Goal: Task Accomplishment & Management: Use online tool/utility

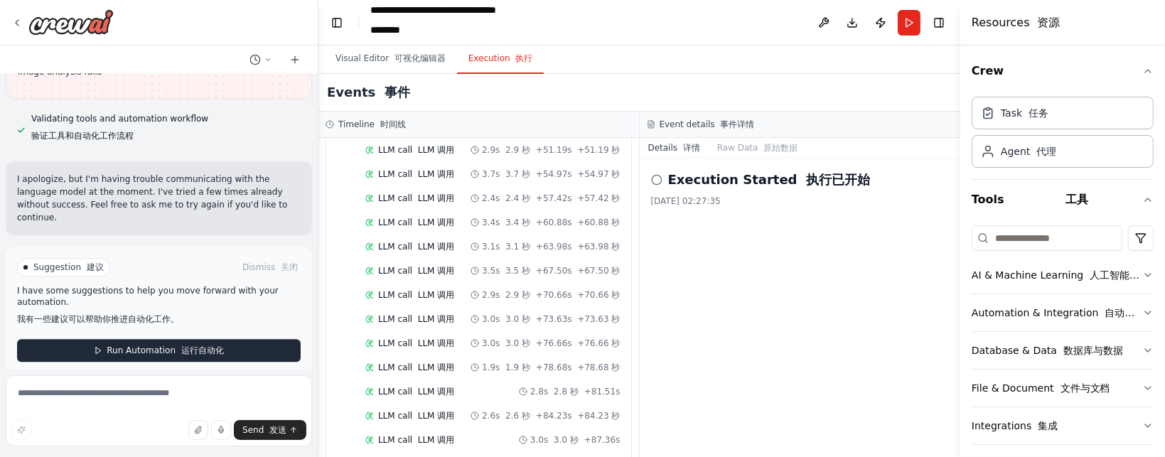
click at [214, 345] on font "运行自动化" at bounding box center [202, 350] width 43 height 10
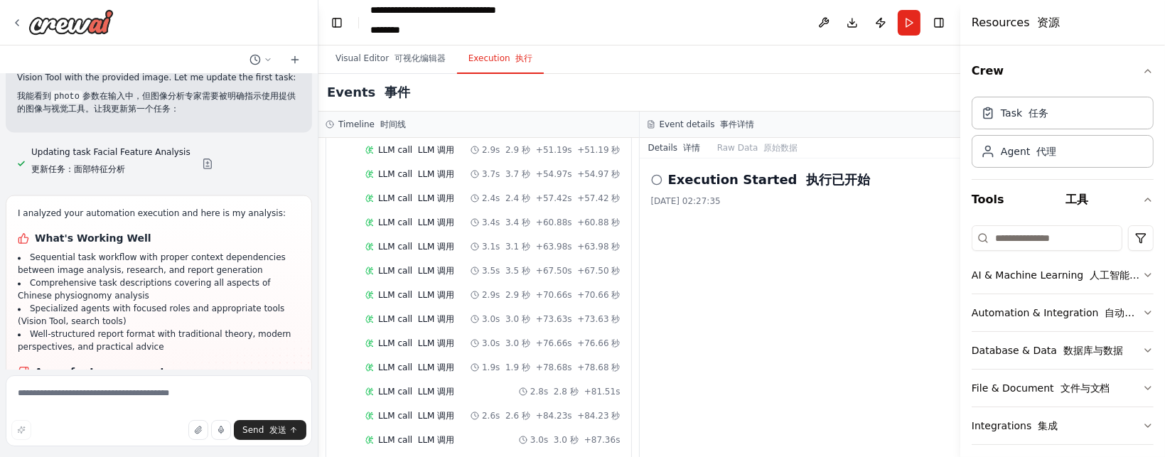
scroll to position [3537, 0]
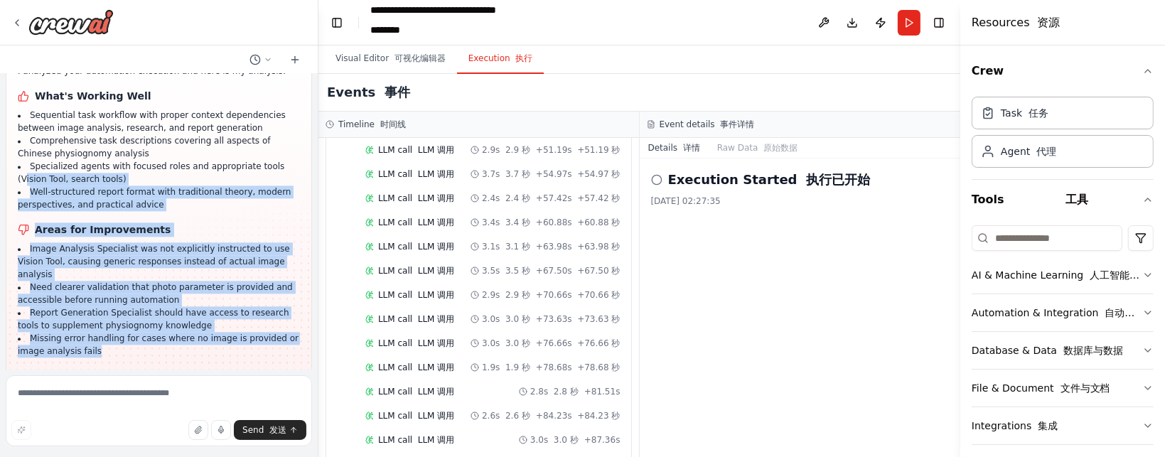
drag, startPoint x: 139, startPoint y: 340, endPoint x: 38, endPoint y: 168, distance: 199.5
click at [28, 165] on div "I analyzed your automation execution and here is my analysis: What's Working We…" at bounding box center [159, 211] width 282 height 293
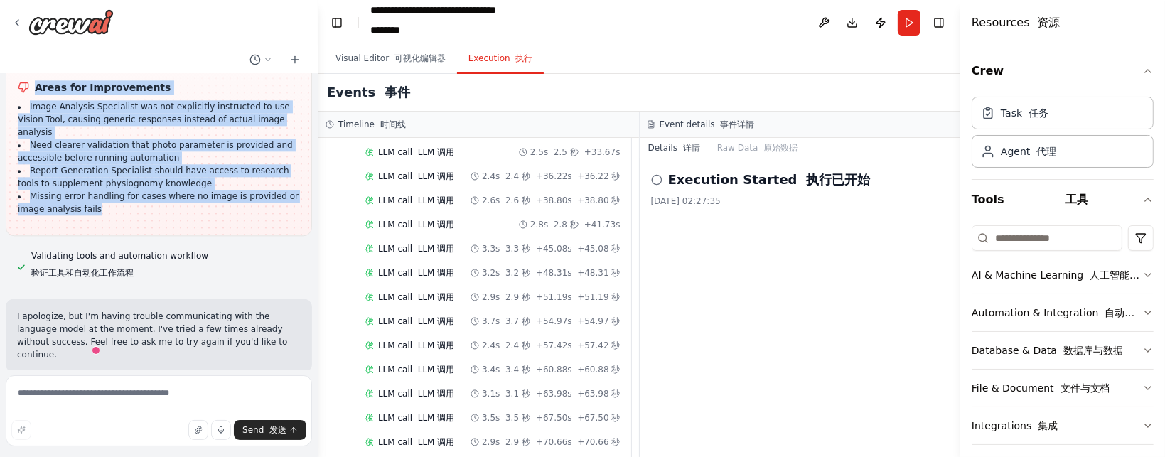
scroll to position [4344, 0]
click at [906, 20] on button "Run" at bounding box center [909, 23] width 23 height 26
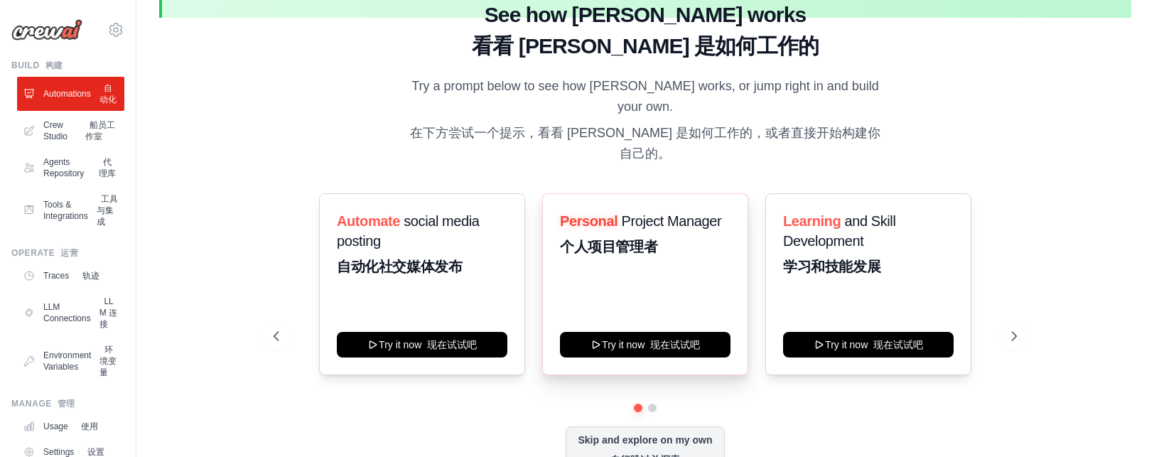
scroll to position [92, 0]
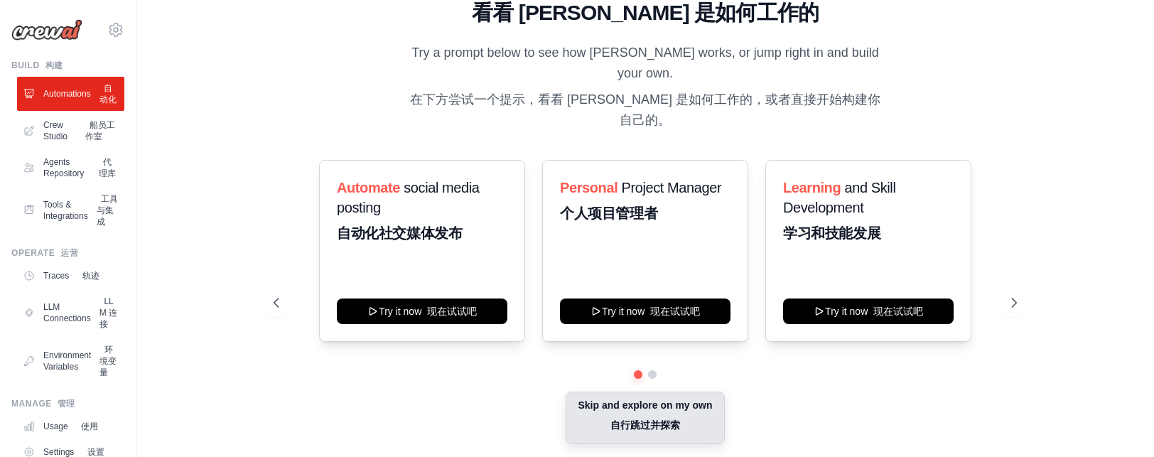
click at [669, 419] on font "自行跳过并探索" at bounding box center [646, 424] width 70 height 11
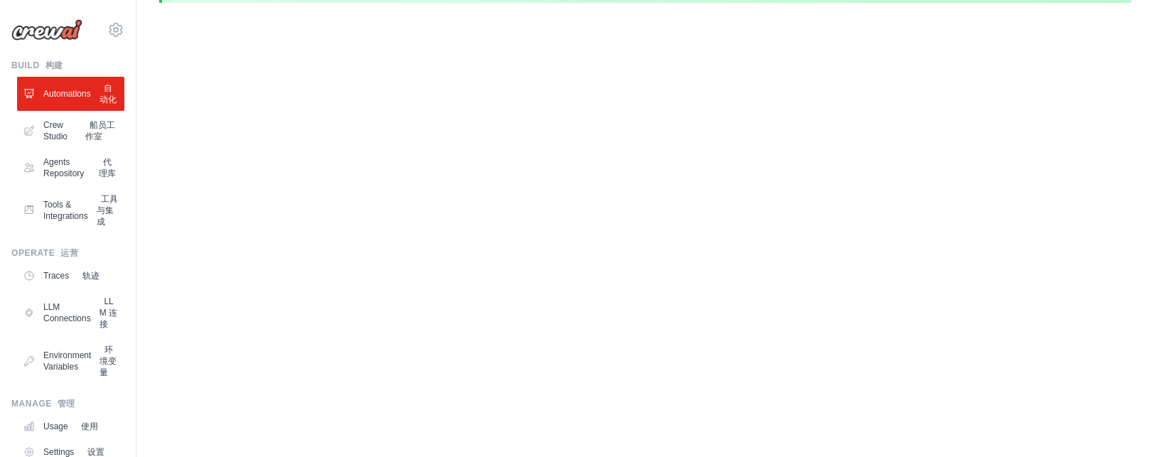
scroll to position [74, 0]
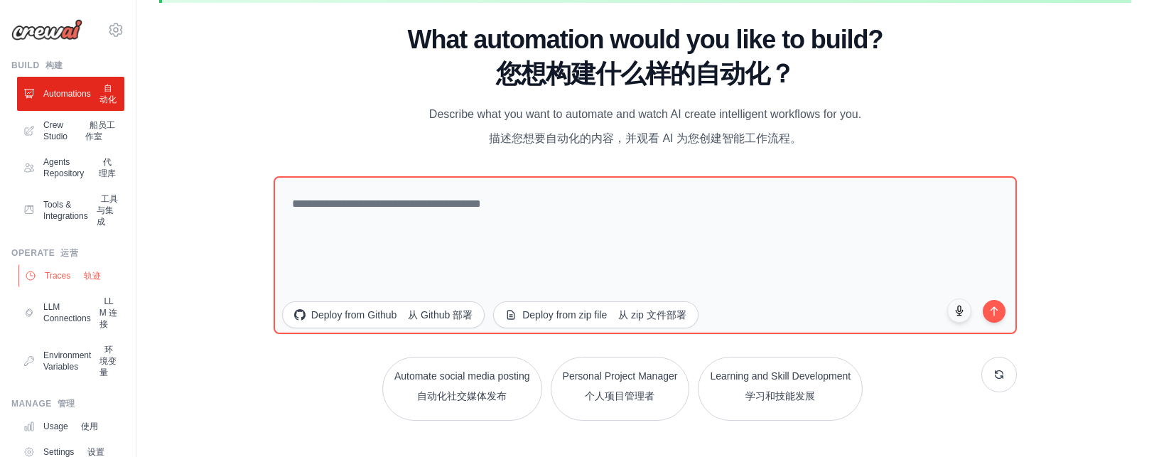
click at [80, 281] on font at bounding box center [81, 276] width 5 height 10
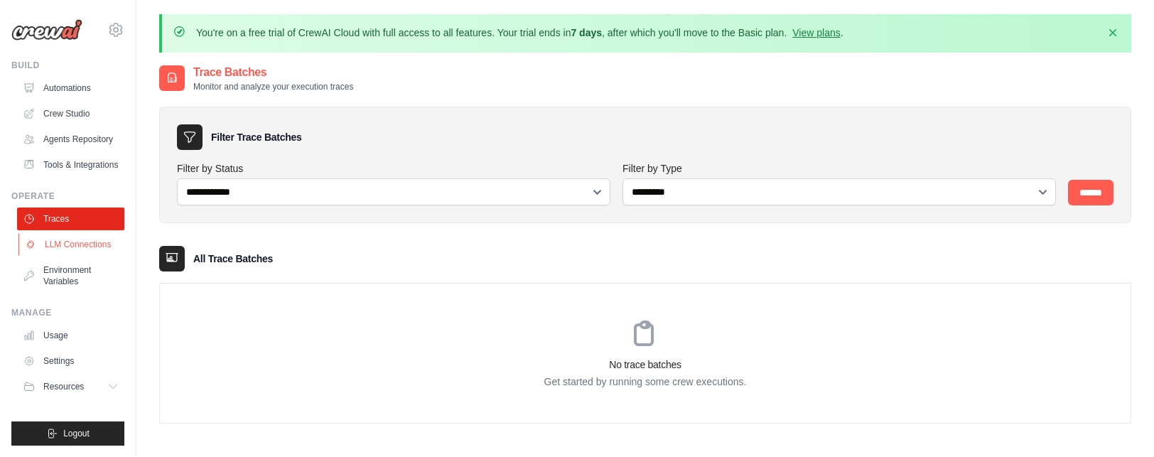
click at [83, 256] on link "LLM Connections" at bounding box center [71, 244] width 107 height 23
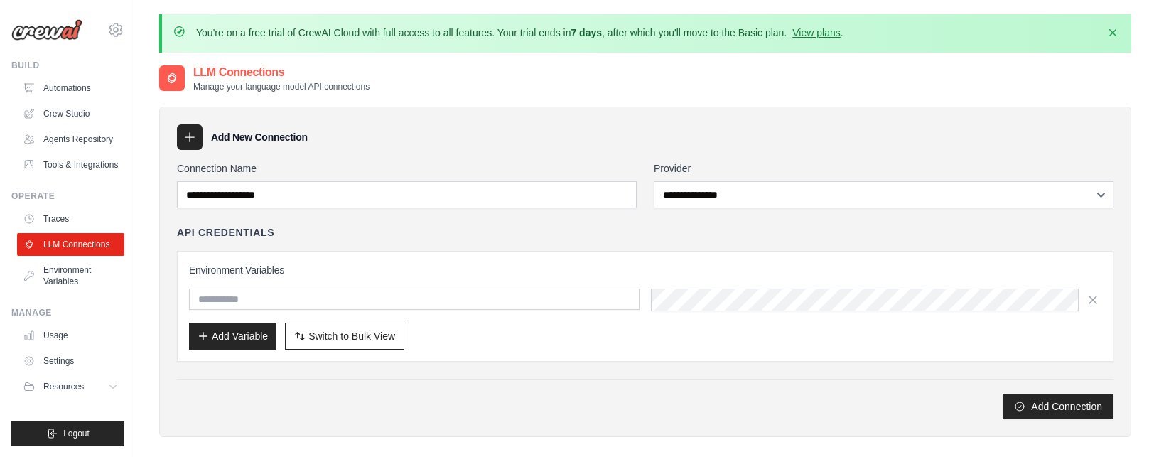
click at [550, 107] on div "**********" at bounding box center [645, 272] width 972 height 331
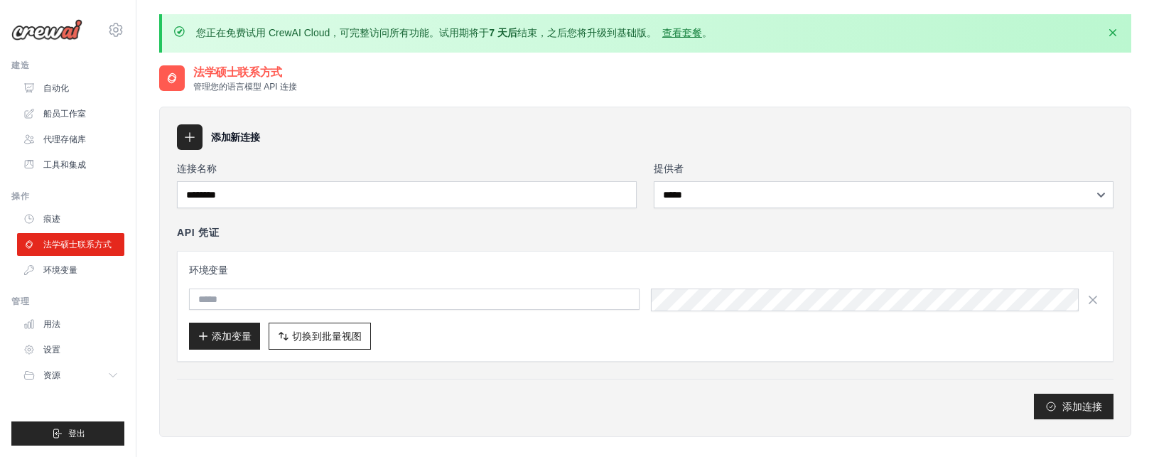
click at [522, 1] on main "您正在免费试用 CrewAI Cloud，可完整访问所有功能。试用期将于 7 天后 结束，之后您将升级到基础版。 查看套餐 。 解雇 法学硕士联系方式 管理您…" at bounding box center [645, 302] width 1018 height 604
click at [73, 227] on link "痕迹" at bounding box center [71, 219] width 107 height 23
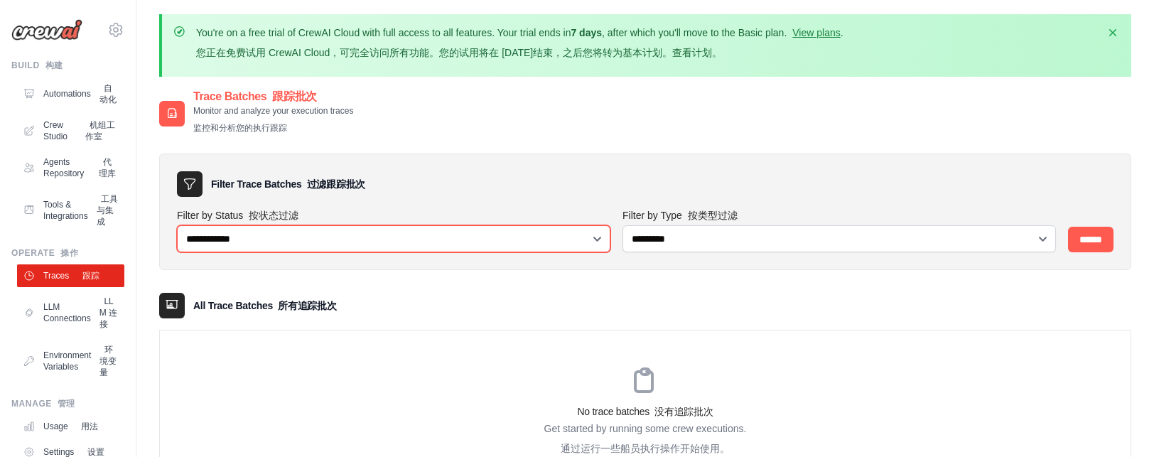
click at [446, 238] on select "**********" at bounding box center [394, 238] width 434 height 27
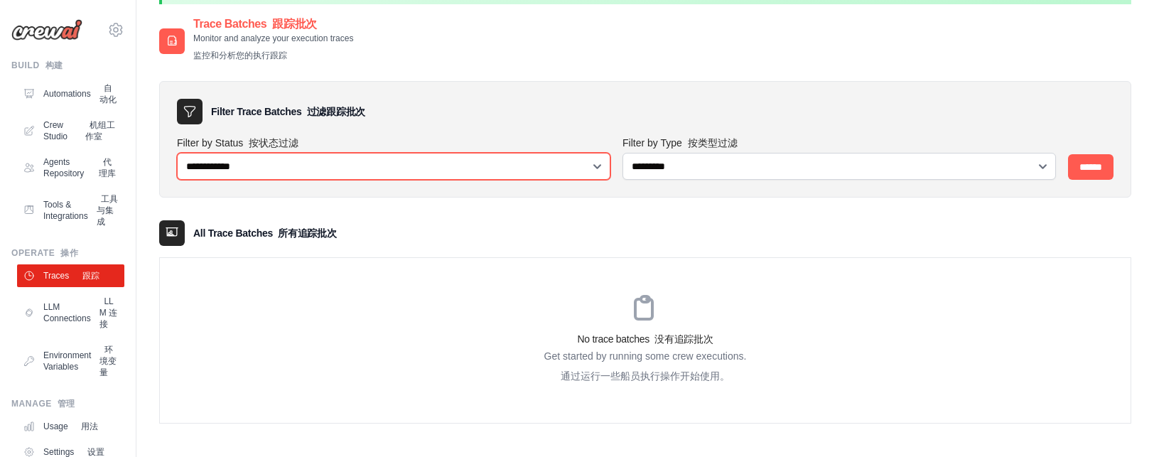
scroll to position [102, 0]
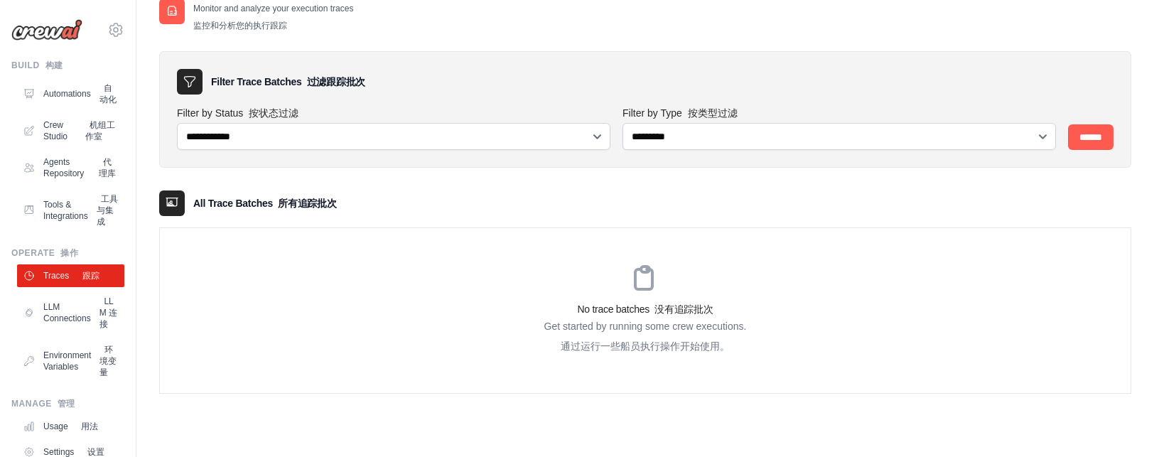
click at [583, 304] on h3 "No trace batches 没有追踪批次" at bounding box center [645, 309] width 971 height 14
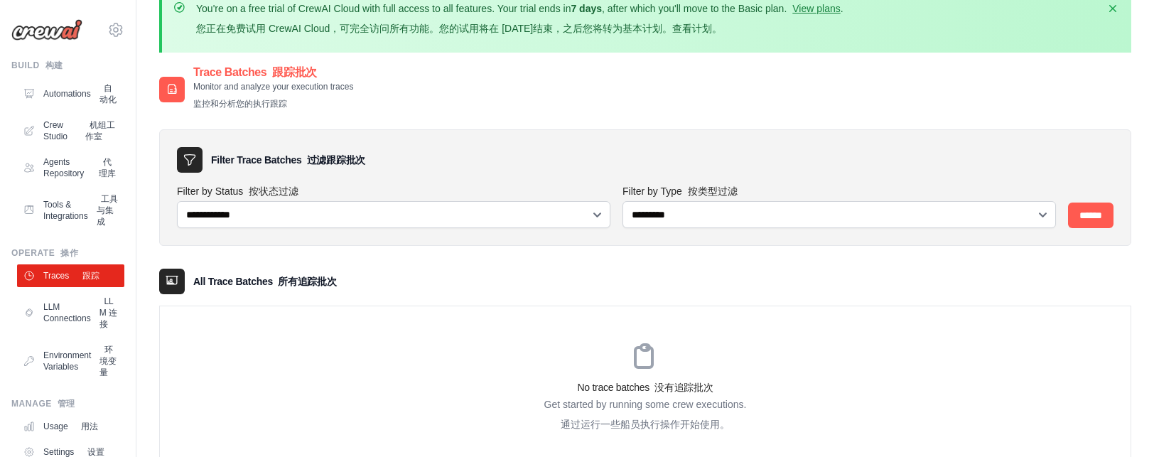
scroll to position [0, 0]
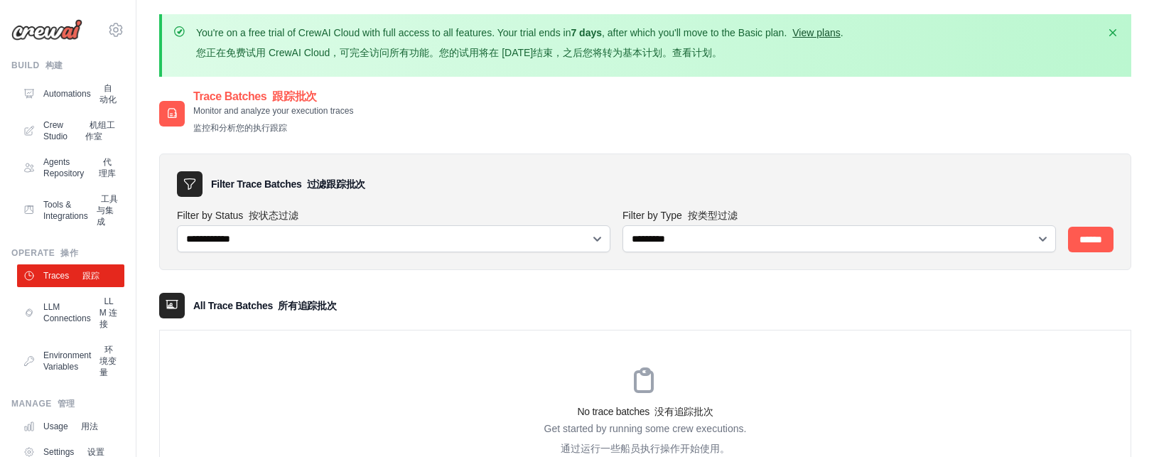
click at [840, 36] on link "View plans" at bounding box center [817, 32] width 48 height 11
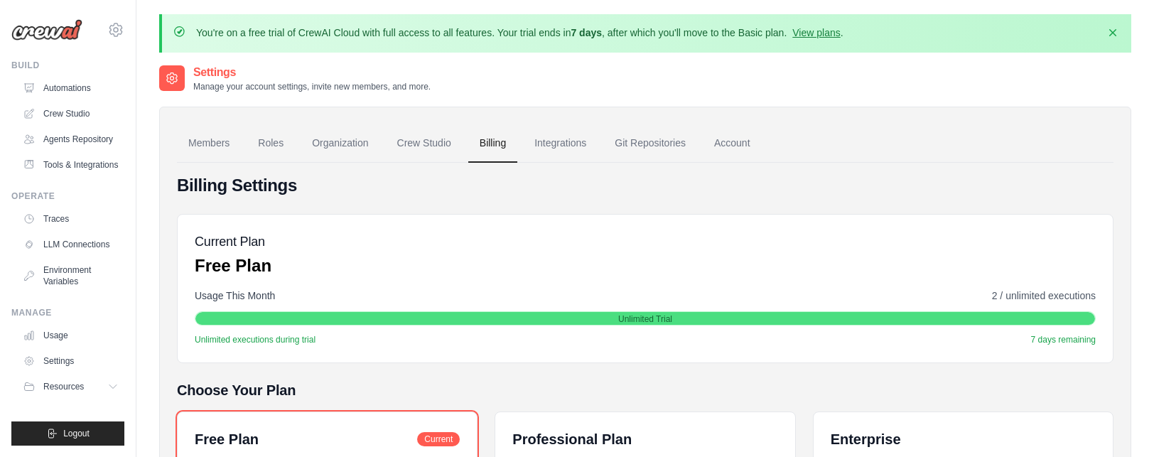
click at [599, 188] on h4 "Billing Settings" at bounding box center [645, 185] width 937 height 23
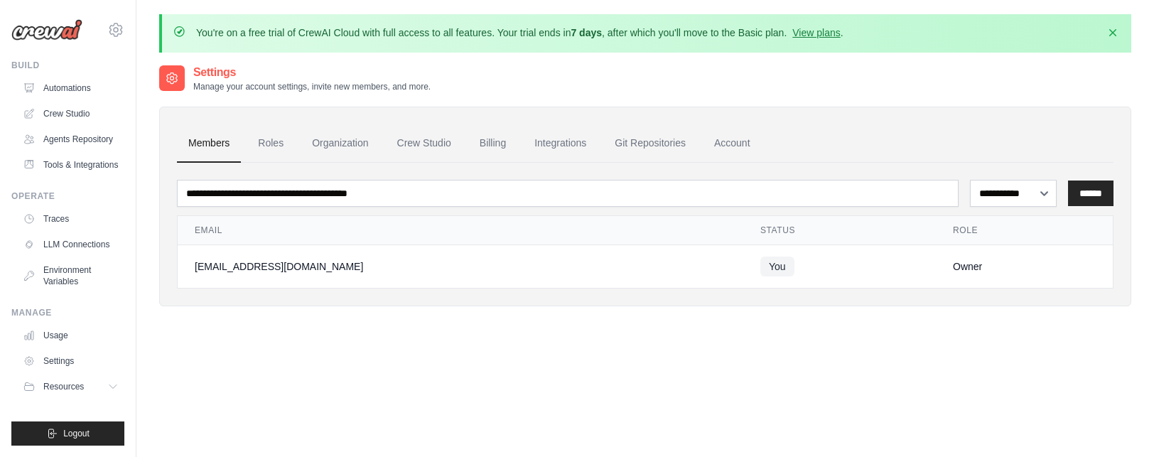
click at [926, 70] on div "Settings Manage your account settings, invite new members, and more." at bounding box center [645, 78] width 972 height 28
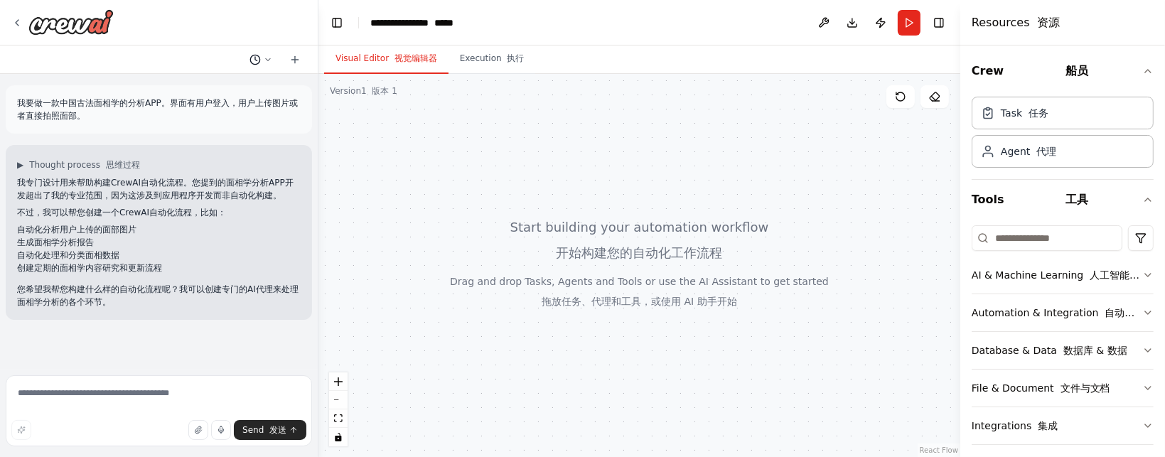
click at [262, 57] on button at bounding box center [261, 59] width 34 height 17
click at [262, 57] on div at bounding box center [159, 228] width 318 height 457
click at [257, 60] on polyline at bounding box center [256, 59] width 2 height 4
click at [243, 87] on span "Today 21:58 今天 21:58" at bounding box center [267, 88] width 88 height 11
click at [280, 227] on li "自动化分析用户上传的面部图片" at bounding box center [159, 229] width 284 height 13
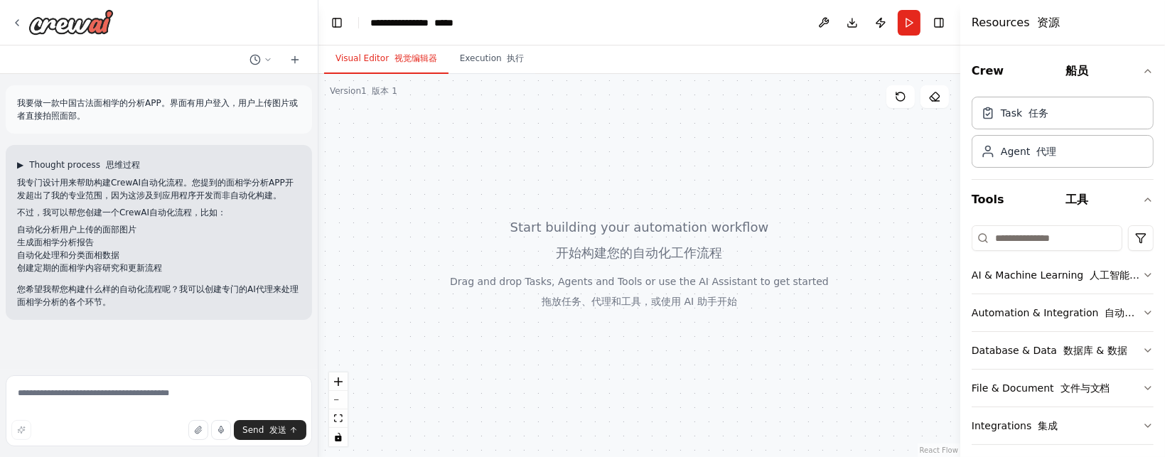
click at [18, 161] on span "▶" at bounding box center [20, 164] width 6 height 11
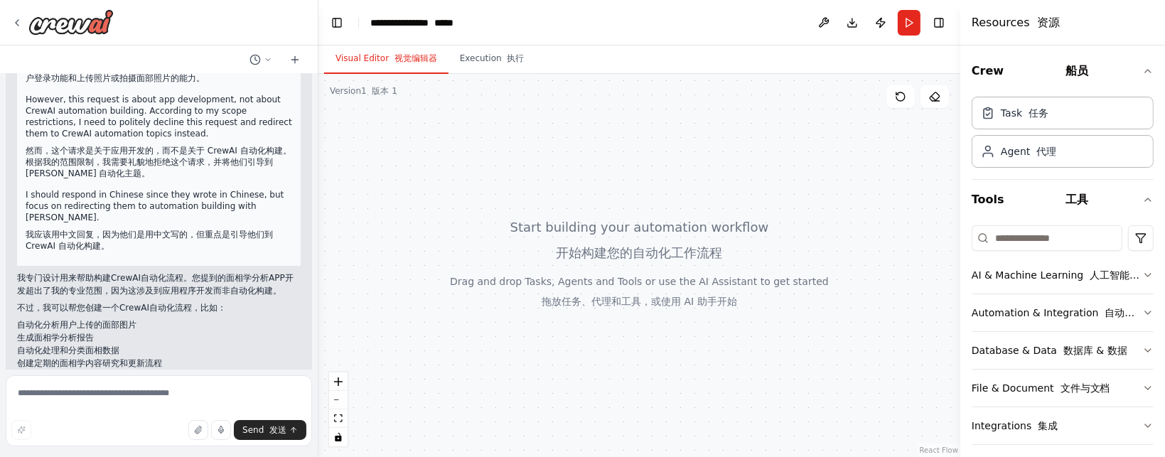
scroll to position [230, 0]
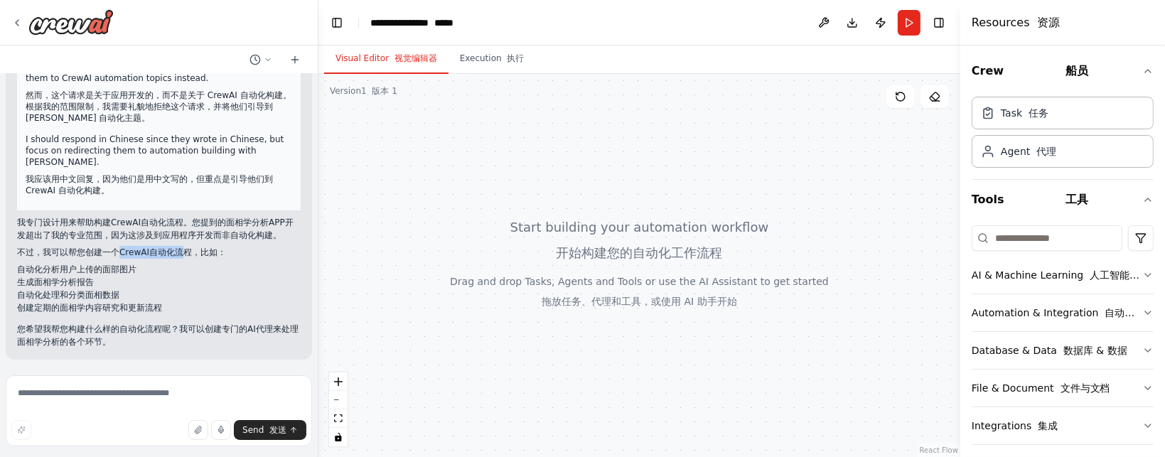
drag, startPoint x: 120, startPoint y: 250, endPoint x: 181, endPoint y: 248, distance: 61.2
click at [181, 248] on p "不过，我可以帮您创建一个CrewAI自动化流程，比如：" at bounding box center [159, 252] width 284 height 13
drag, startPoint x: 85, startPoint y: 252, endPoint x: 190, endPoint y: 250, distance: 105.2
click at [190, 250] on p "不过，我可以帮您创建一个CrewAI自动化流程，比如：" at bounding box center [159, 252] width 284 height 13
copy p "创建一个CrewAI自动化流程"
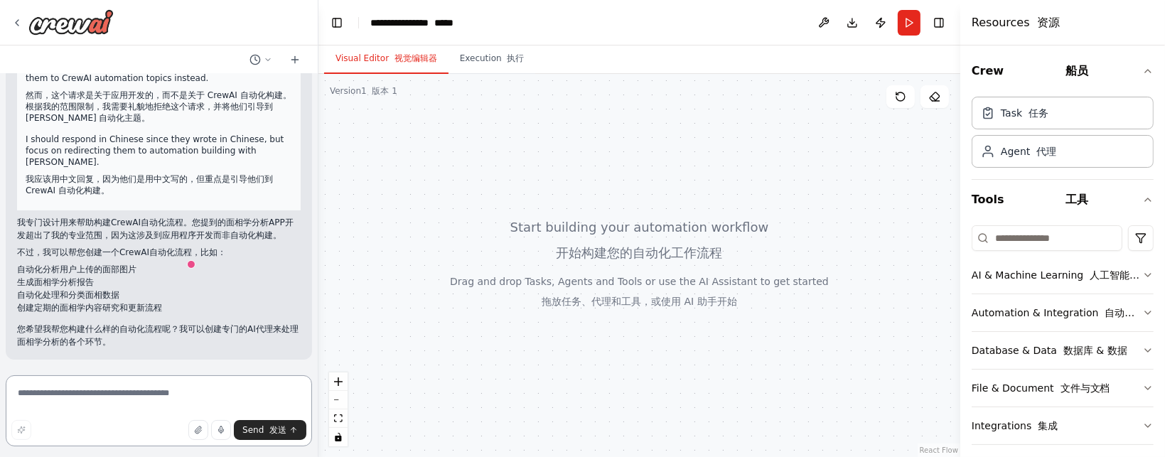
click at [109, 412] on textarea at bounding box center [159, 410] width 306 height 71
paste textarea "**********"
type textarea "**********"
click at [276, 425] on font "发送" at bounding box center [277, 430] width 17 height 10
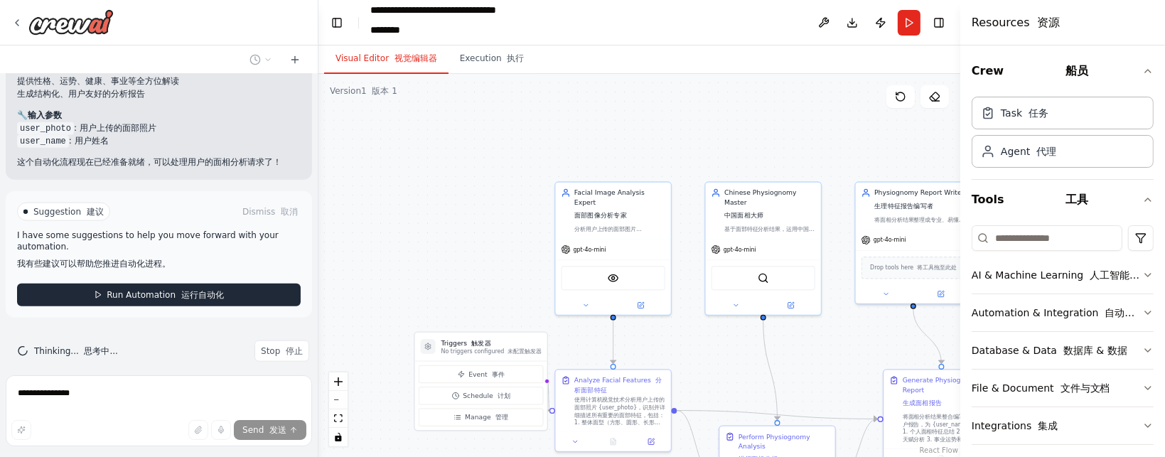
scroll to position [1885, 0]
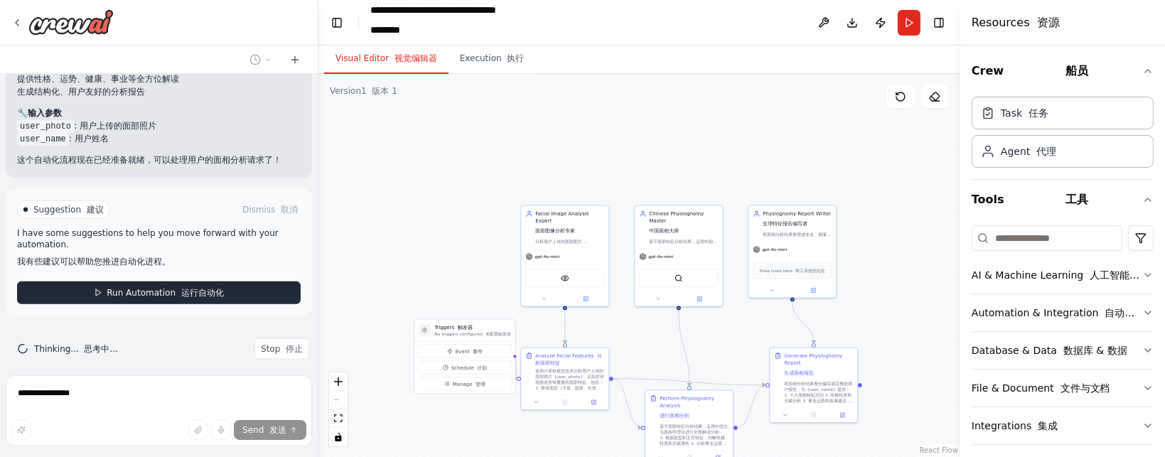
click at [226, 281] on button "Run Automation 运行自动化" at bounding box center [159, 292] width 284 height 23
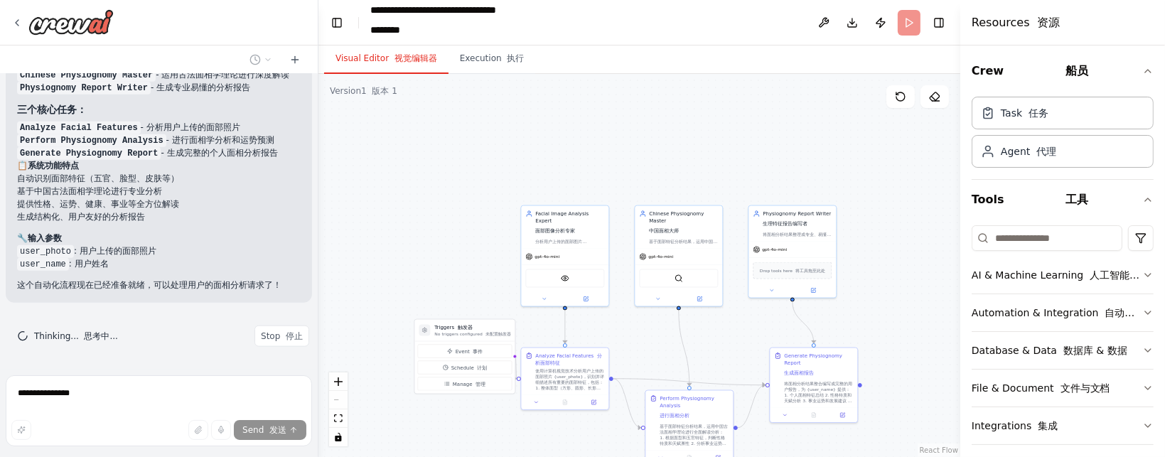
scroll to position [1747, 0]
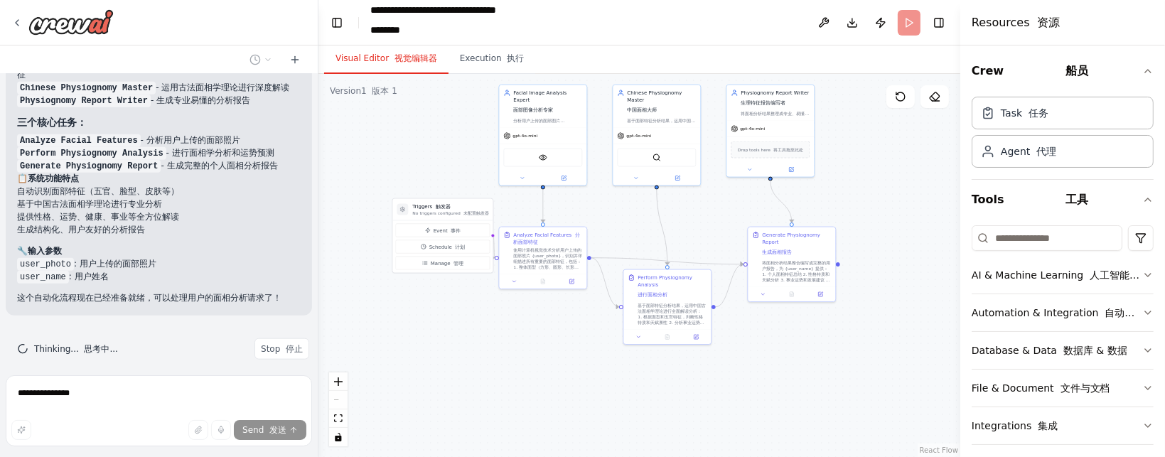
drag, startPoint x: 372, startPoint y: 284, endPoint x: 346, endPoint y: 159, distance: 127.7
click at [346, 159] on div ".deletable-edge-delete-btn { width: 20px; height: 20px; border: 0px solid #ffff…" at bounding box center [639, 265] width 642 height 383
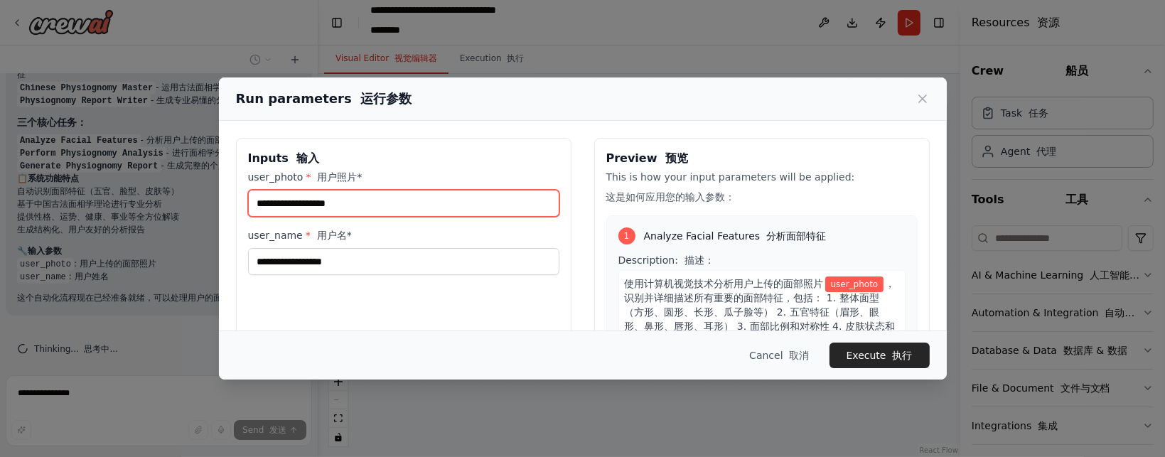
click at [358, 205] on input "user_photo * 用户照片*" at bounding box center [403, 203] width 311 height 27
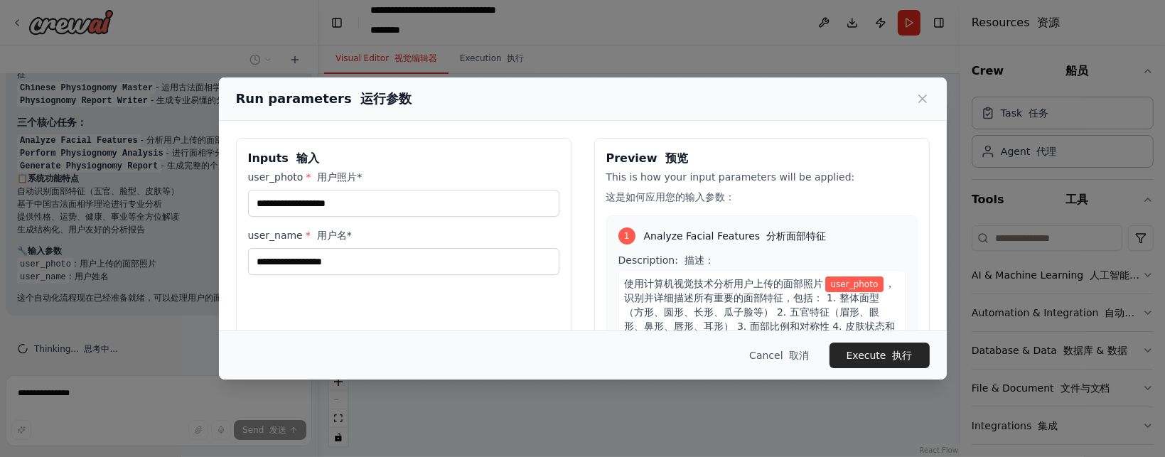
click at [363, 176] on label "user_photo * 用户照片*" at bounding box center [403, 177] width 311 height 14
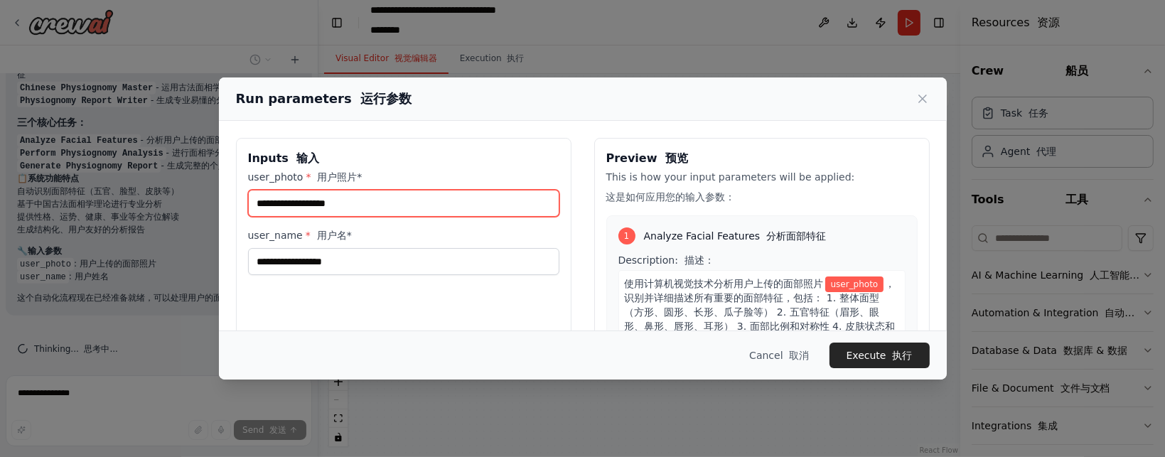
click at [363, 190] on input "user_photo * 用户照片*" at bounding box center [403, 203] width 311 height 27
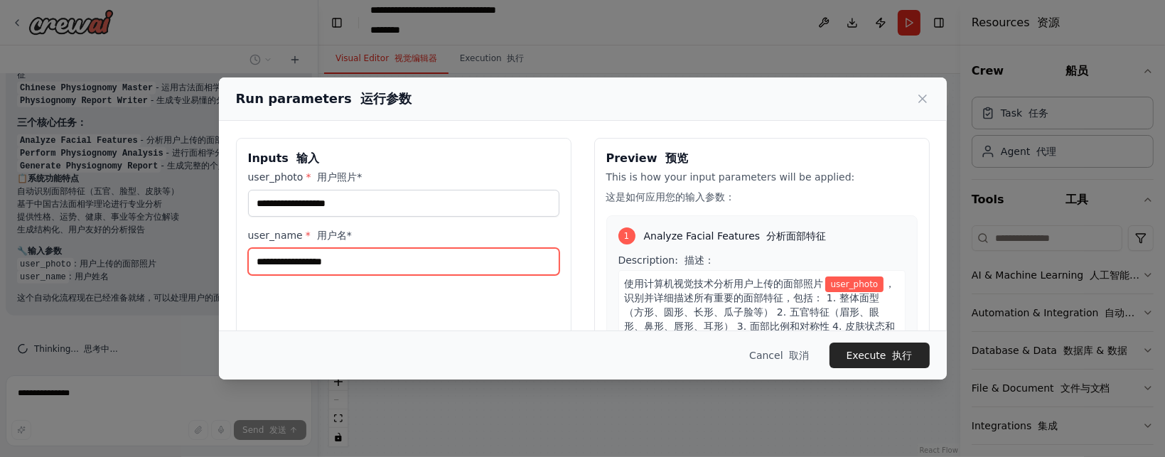
click at [329, 267] on input "user_name * 用户名*" at bounding box center [403, 261] width 311 height 27
type input "*****"
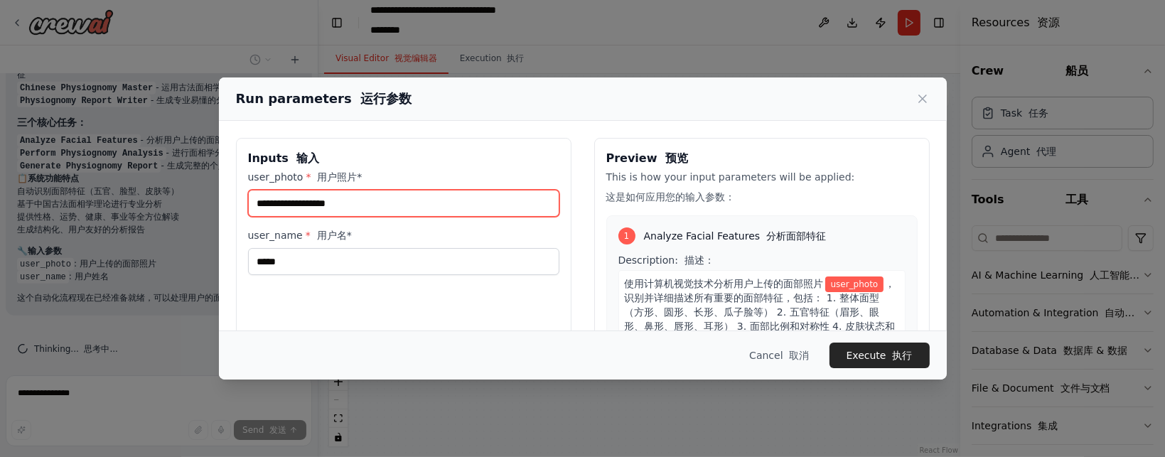
click at [378, 210] on input "user_photo * 用户照片*" at bounding box center [403, 203] width 311 height 27
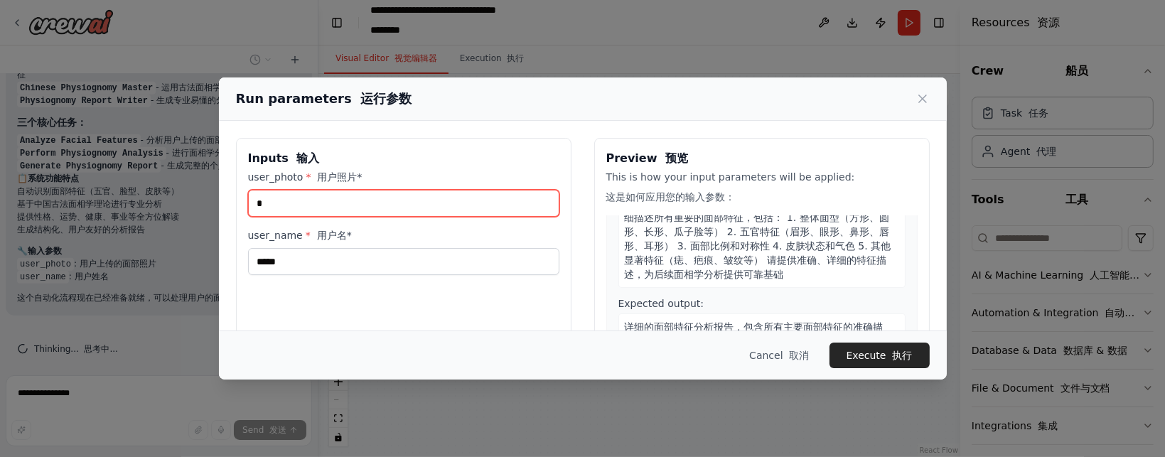
scroll to position [142, 0]
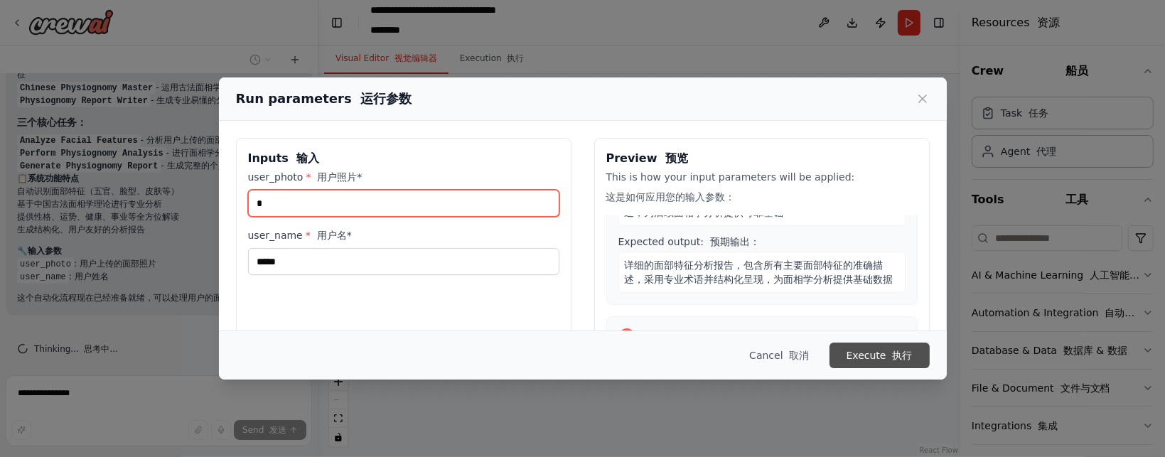
type input "*"
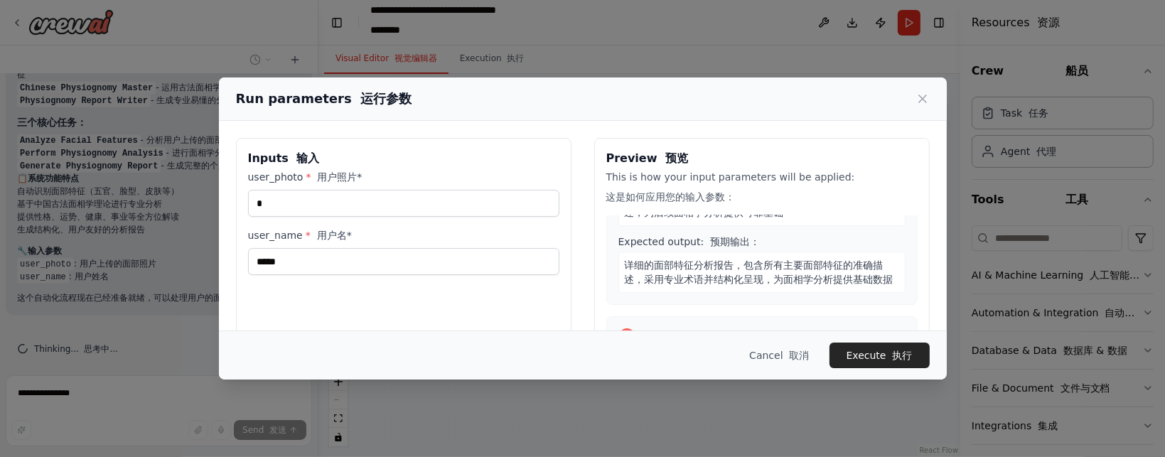
click at [883, 357] on button "Execute 执行" at bounding box center [880, 356] width 100 height 26
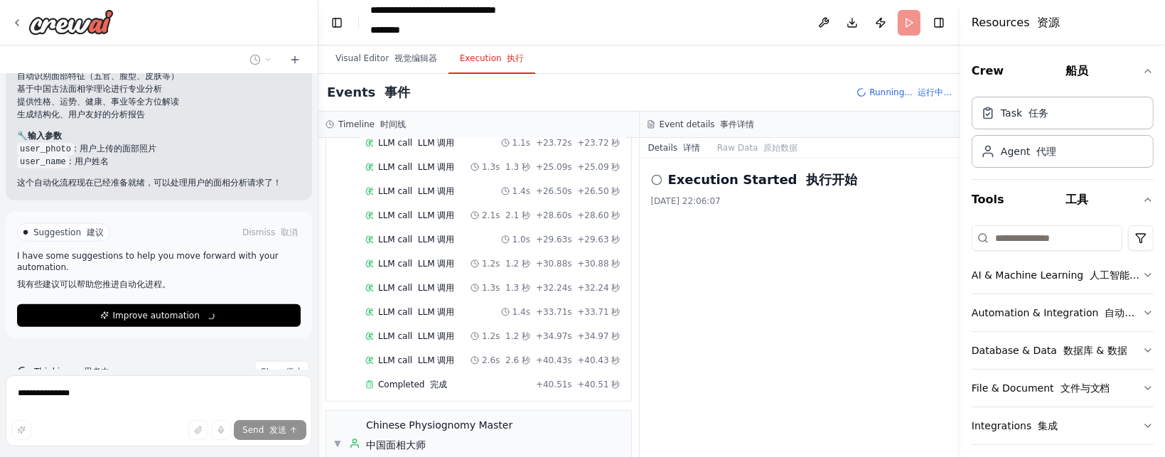
scroll to position [1885, 0]
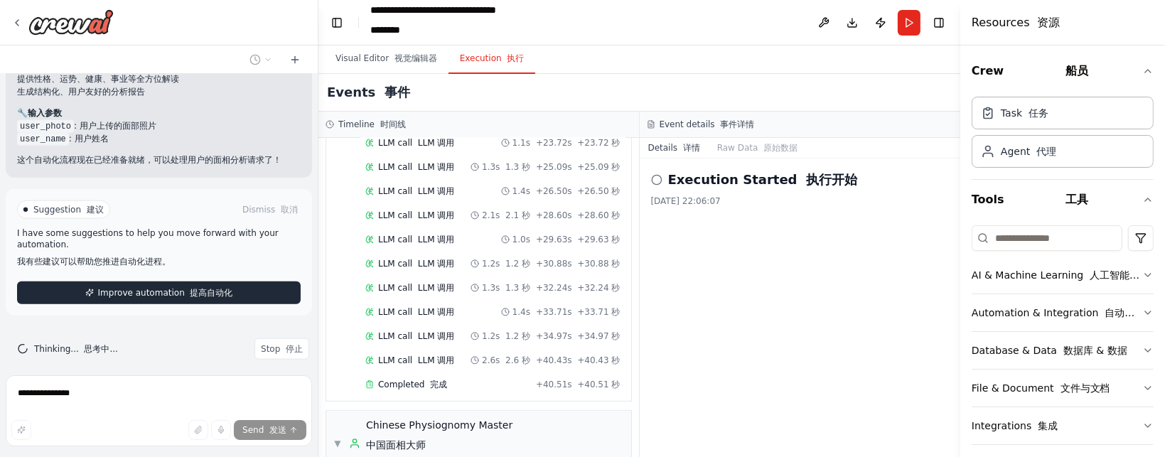
drag, startPoint x: 144, startPoint y: 289, endPoint x: 136, endPoint y: 299, distance: 12.7
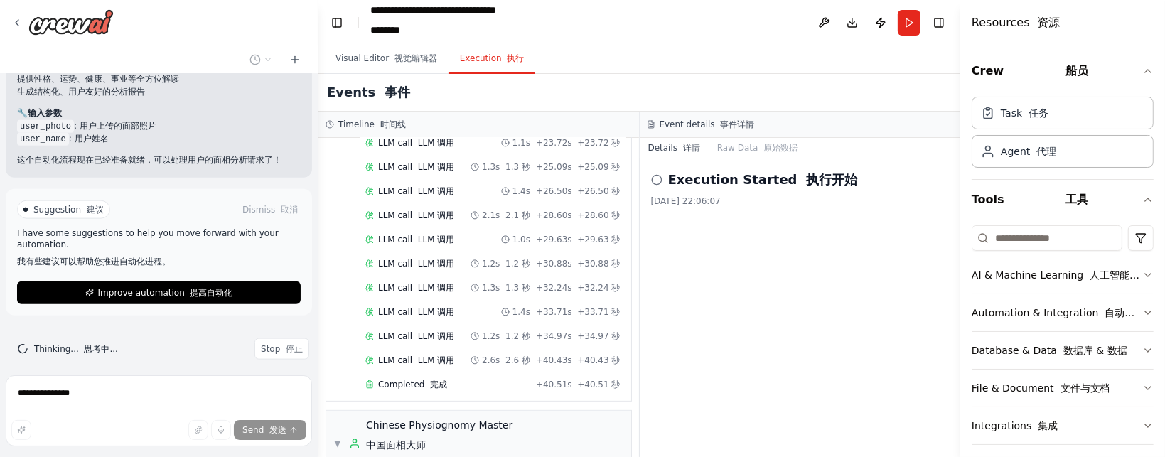
click at [142, 289] on button "Improve automation 提高自动化" at bounding box center [159, 292] width 284 height 23
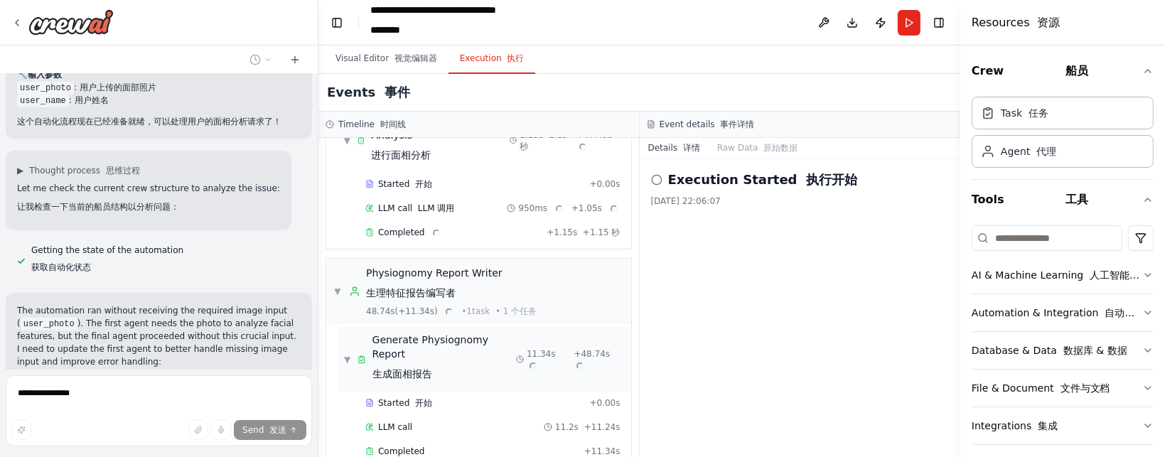
scroll to position [991, 0]
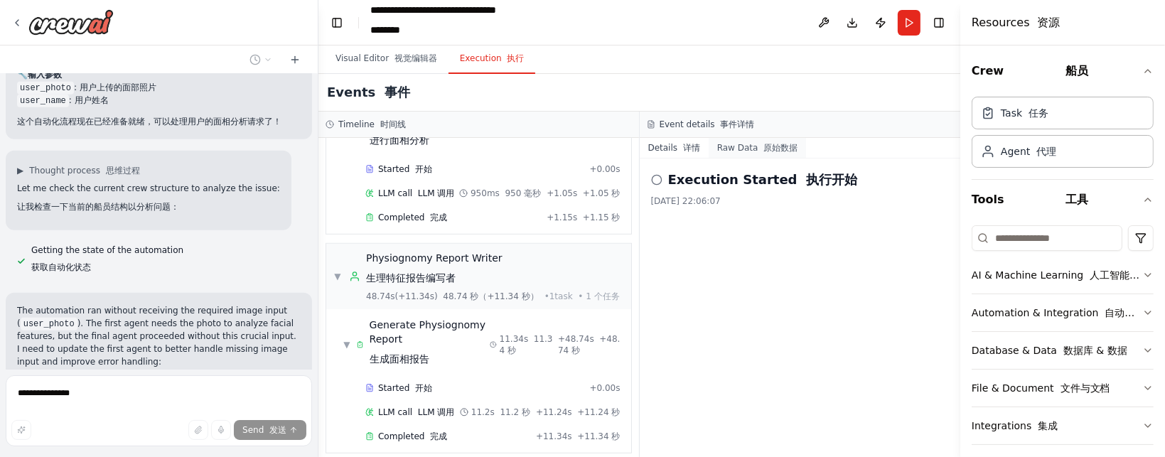
click at [737, 143] on button "Raw Data 原始数据" at bounding box center [757, 148] width 97 height 20
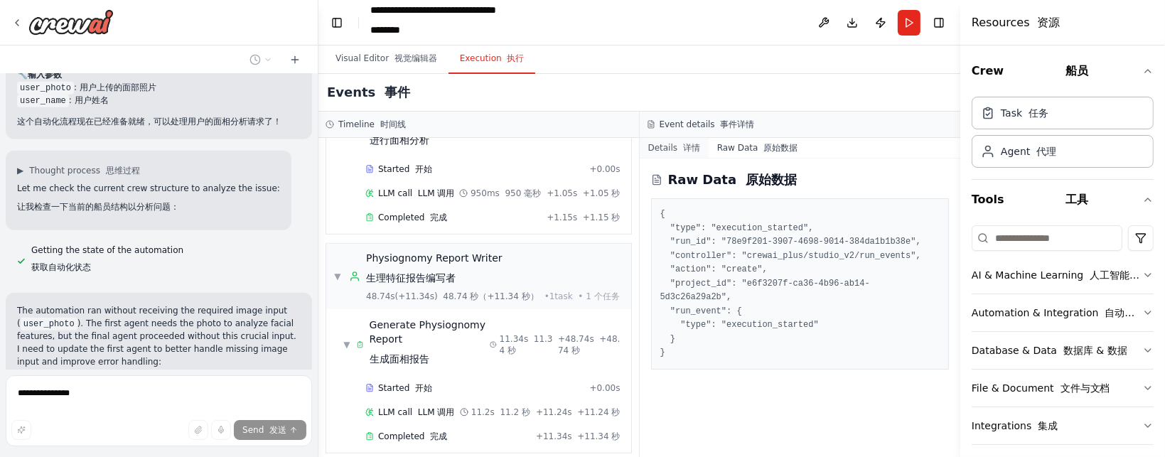
click at [668, 151] on button "Details 详情" at bounding box center [674, 148] width 69 height 20
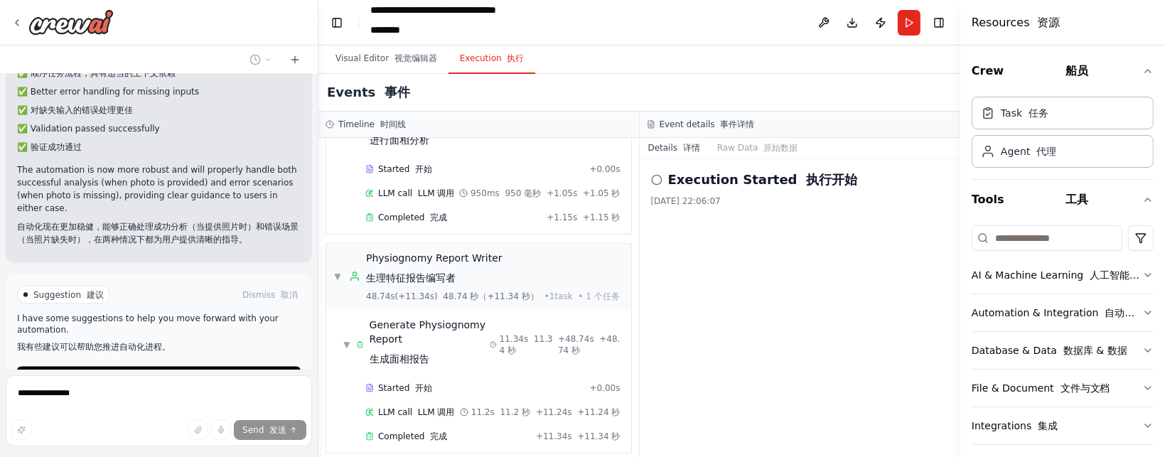
scroll to position [2723, 0]
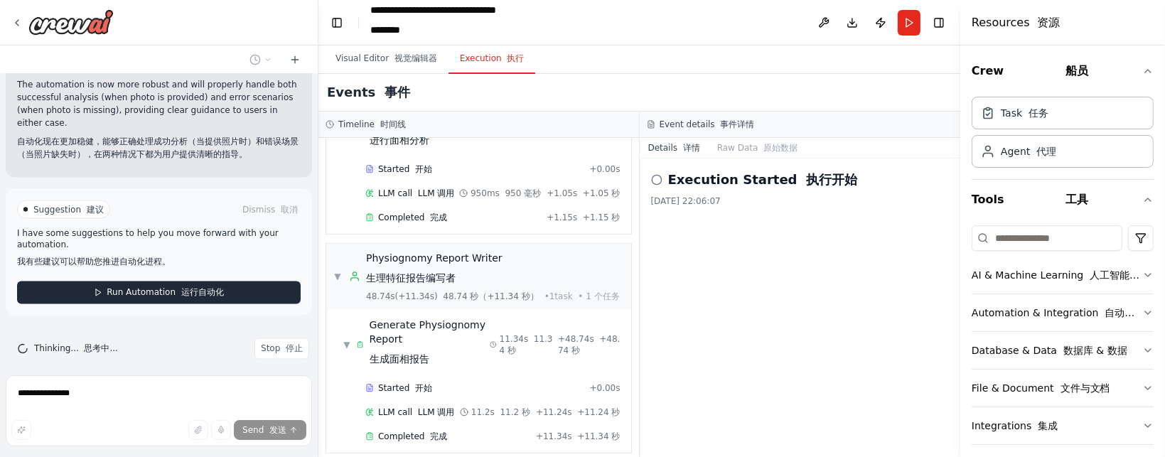
click at [181, 288] on font "运行自动化" at bounding box center [202, 293] width 43 height 10
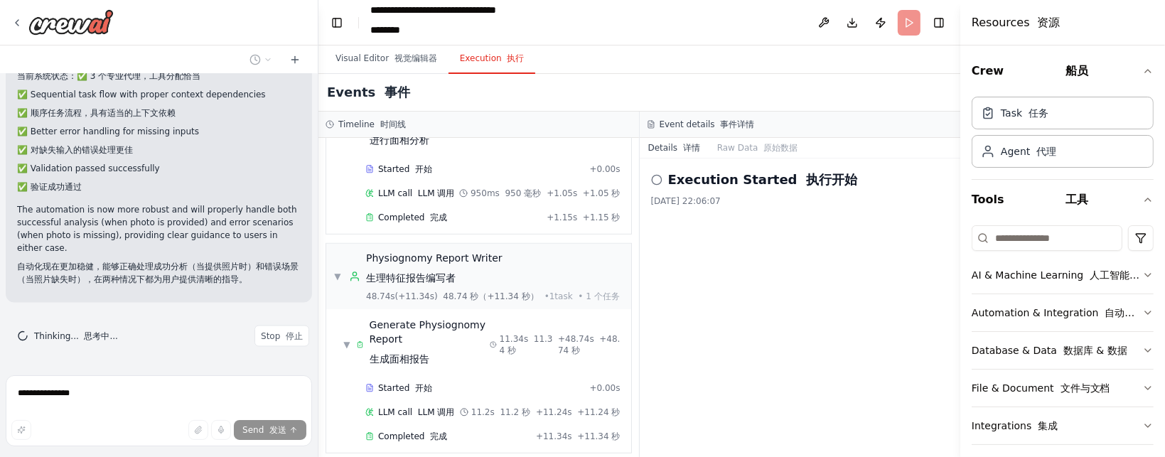
scroll to position [2585, 0]
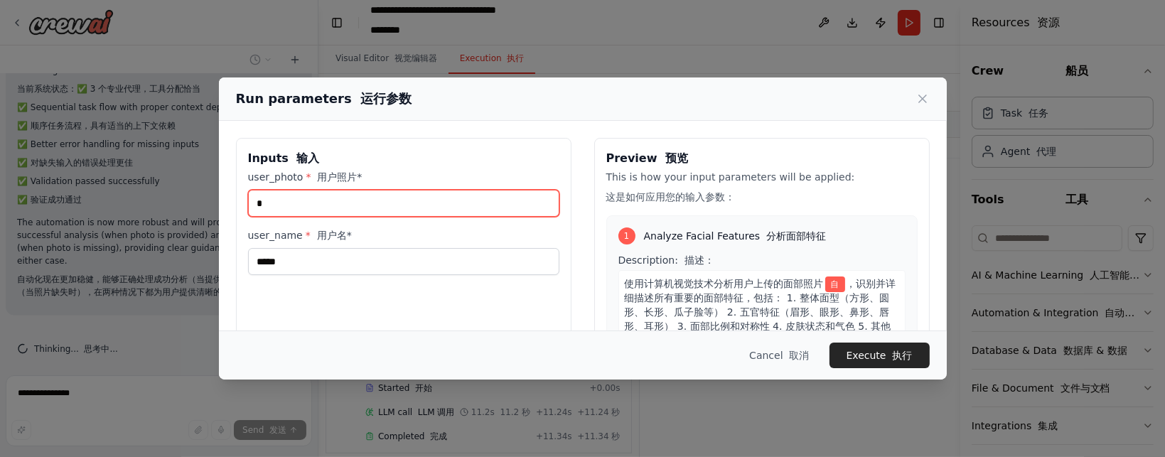
click at [407, 200] on input "*" at bounding box center [403, 203] width 311 height 27
click at [405, 200] on input "*" at bounding box center [403, 203] width 311 height 27
click at [404, 202] on input "user_photo * 用户照片*" at bounding box center [403, 203] width 311 height 27
click at [402, 202] on input "user_photo * 用户照片*" at bounding box center [403, 203] width 311 height 27
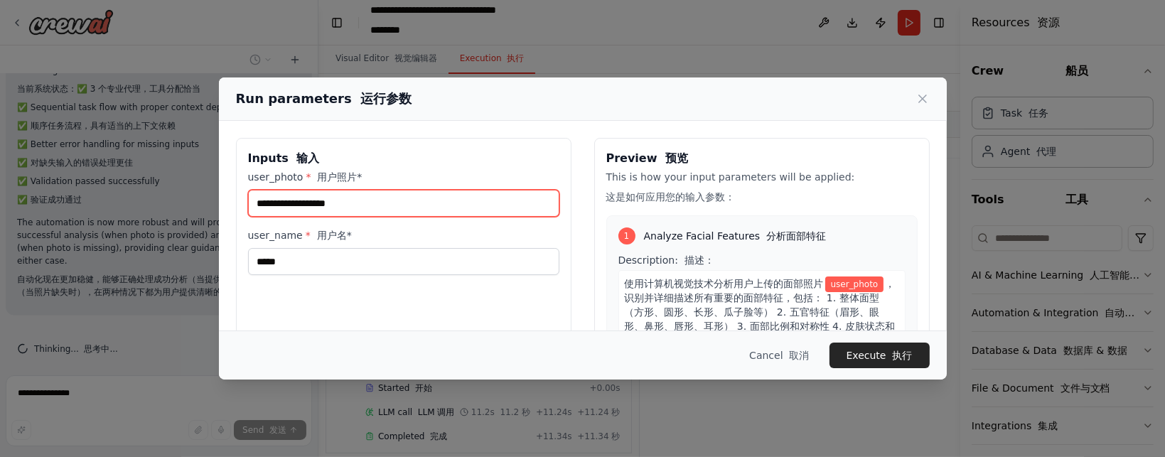
click at [402, 202] on input "user_photo * 用户照片*" at bounding box center [403, 203] width 311 height 27
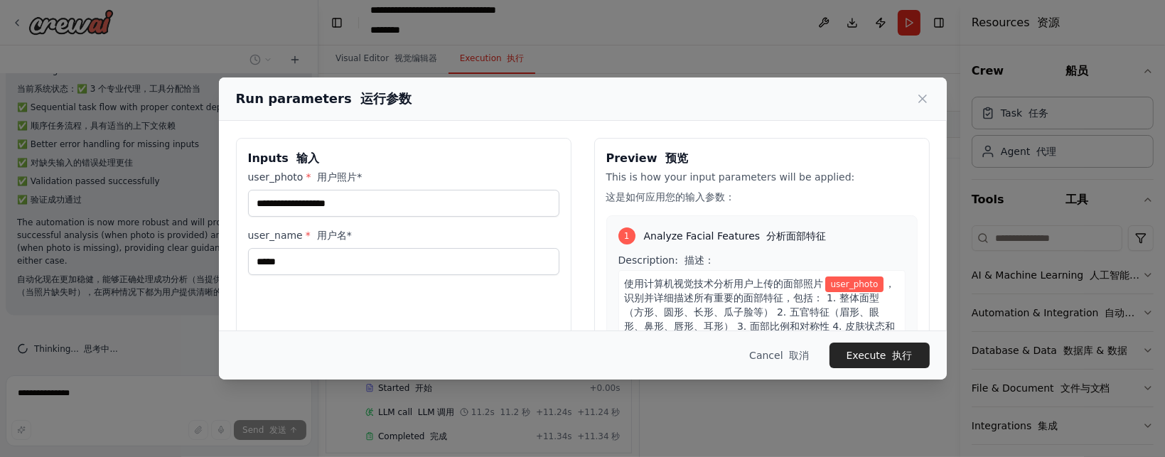
click at [825, 292] on span "user_photo" at bounding box center [854, 285] width 59 height 16
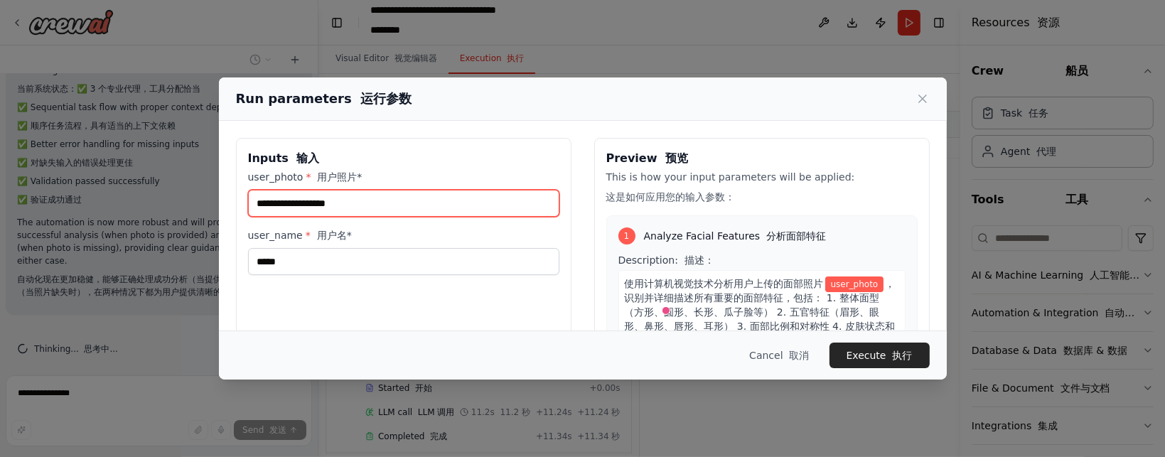
click at [479, 202] on input "user_photo * 用户照片*" at bounding box center [403, 203] width 311 height 27
drag, startPoint x: 477, startPoint y: 202, endPoint x: 432, endPoint y: 194, distance: 45.5
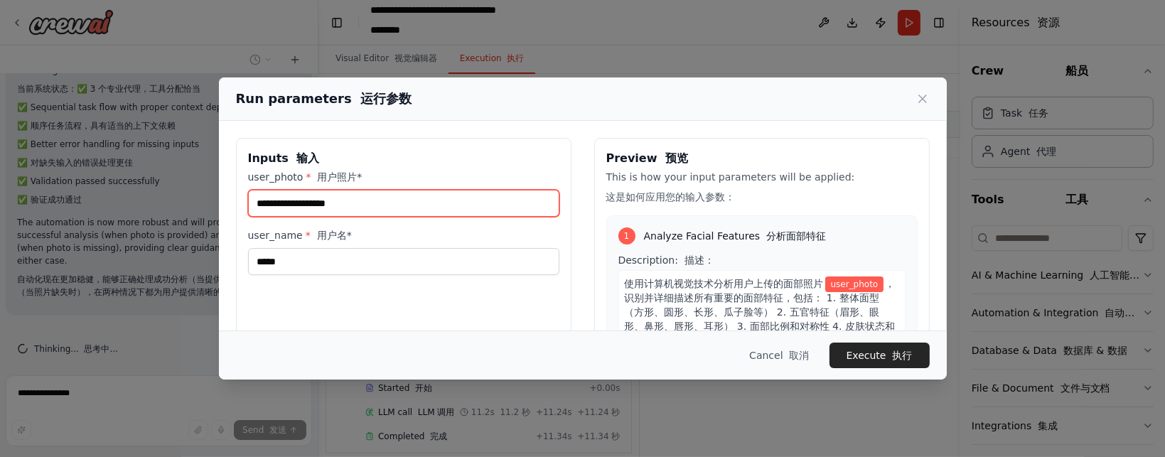
click at [432, 194] on input "user_photo * 用户照片*" at bounding box center [403, 203] width 311 height 27
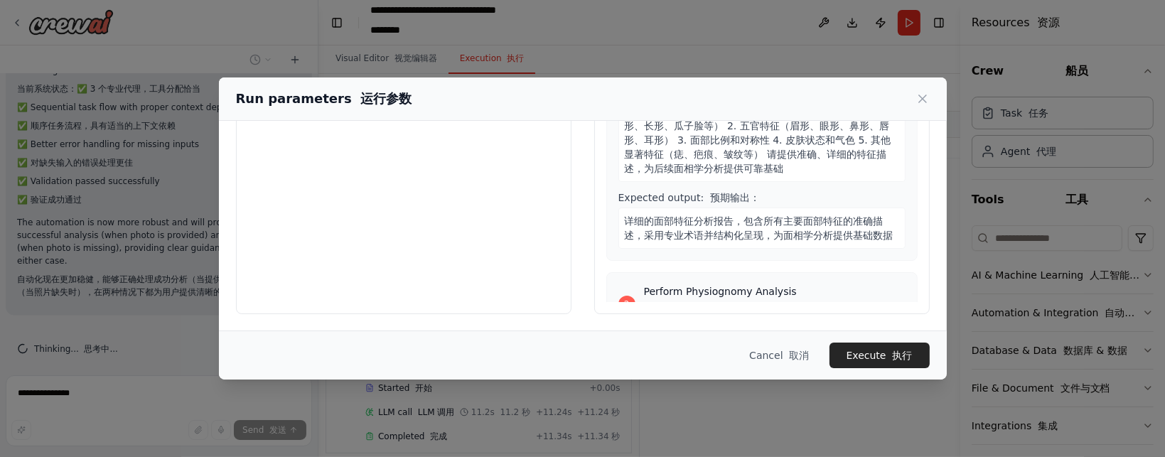
scroll to position [0, 0]
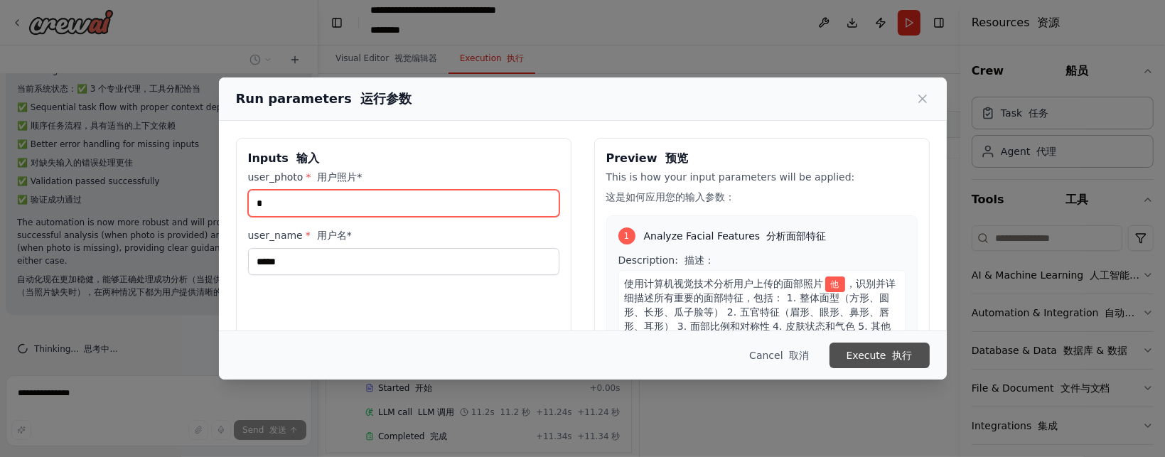
type input "*"
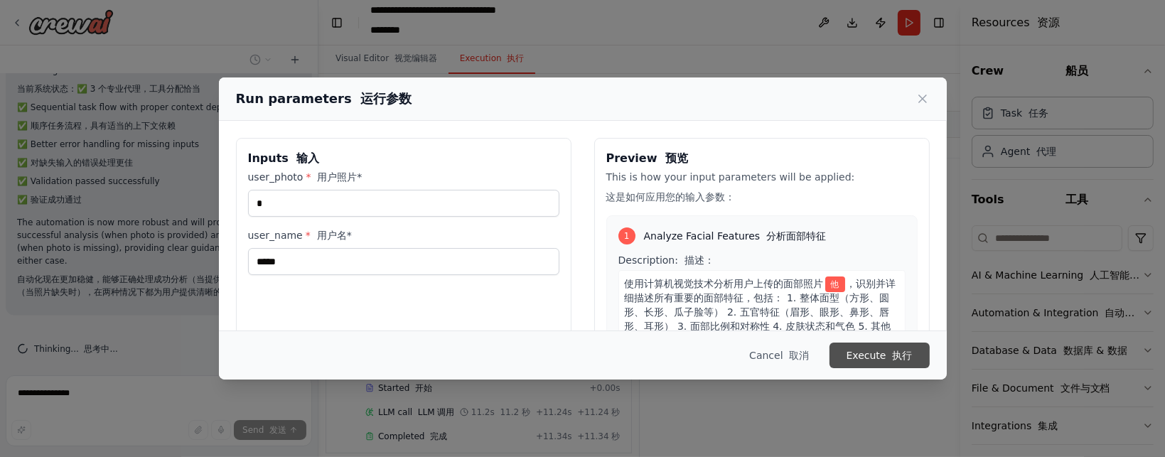
click at [859, 359] on button "Execute 执行" at bounding box center [880, 356] width 100 height 26
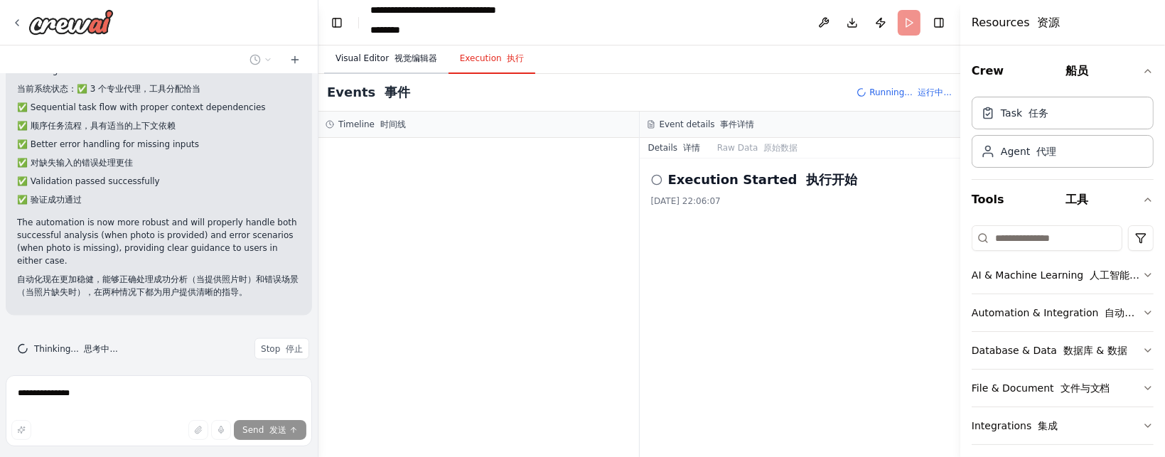
click at [384, 58] on button "Visual Editor 视觉编辑器" at bounding box center [386, 59] width 124 height 30
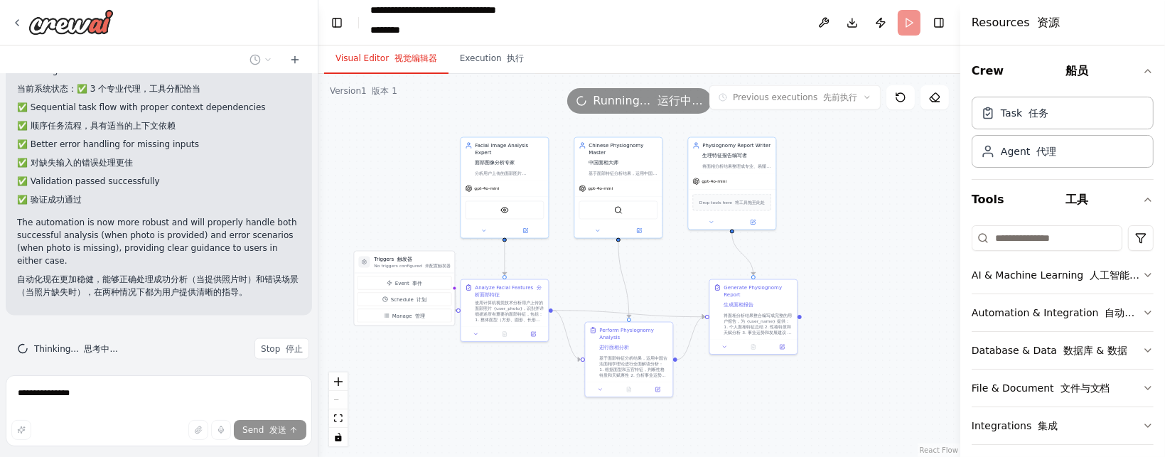
drag, startPoint x: 522, startPoint y: 322, endPoint x: 488, endPoint y: 379, distance: 66.7
click at [488, 379] on div ".deletable-edge-delete-btn { width: 20px; height: 20px; border: 0px solid #ffff…" at bounding box center [639, 265] width 642 height 383
drag, startPoint x: 436, startPoint y: 258, endPoint x: 399, endPoint y: 228, distance: 47.5
click at [399, 228] on h3 "Triggers 触发器" at bounding box center [376, 230] width 76 height 7
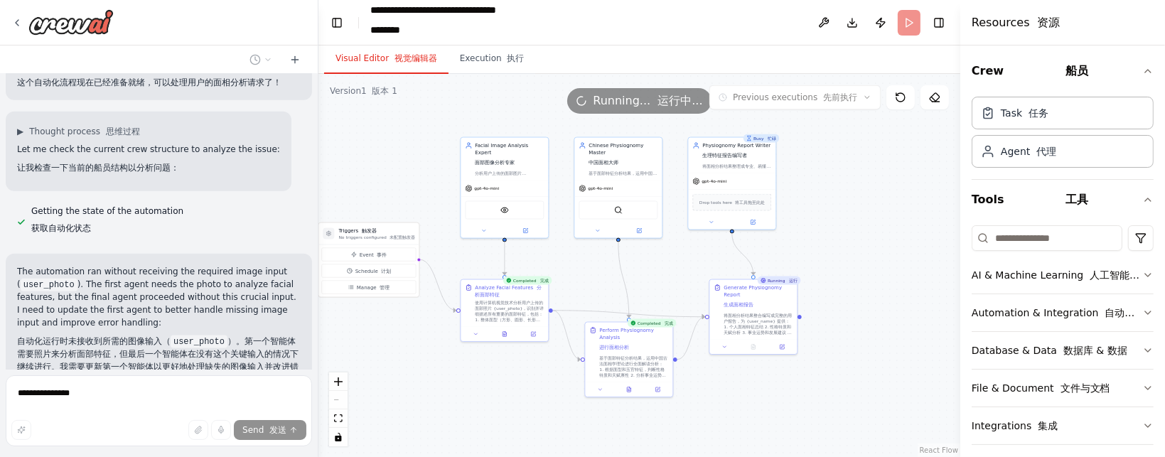
scroll to position [1874, 0]
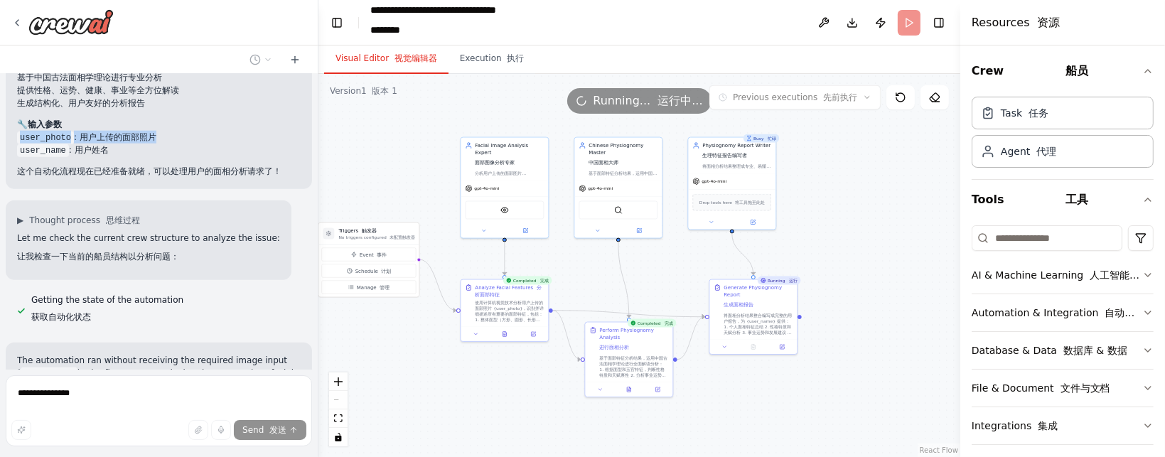
drag, startPoint x: 168, startPoint y: 122, endPoint x: 12, endPoint y: 127, distance: 156.5
click at [12, 127] on div "太棒了！我已经为您成功创建了一个完整的中国古法面相学分析CrewAI自动化流程。这个系统包含： 🎯 自动化系统组成 三位专业代理 ： Facial Image…" at bounding box center [159, 18] width 306 height 341
copy li "user_photo : 用户上传的面部照片"
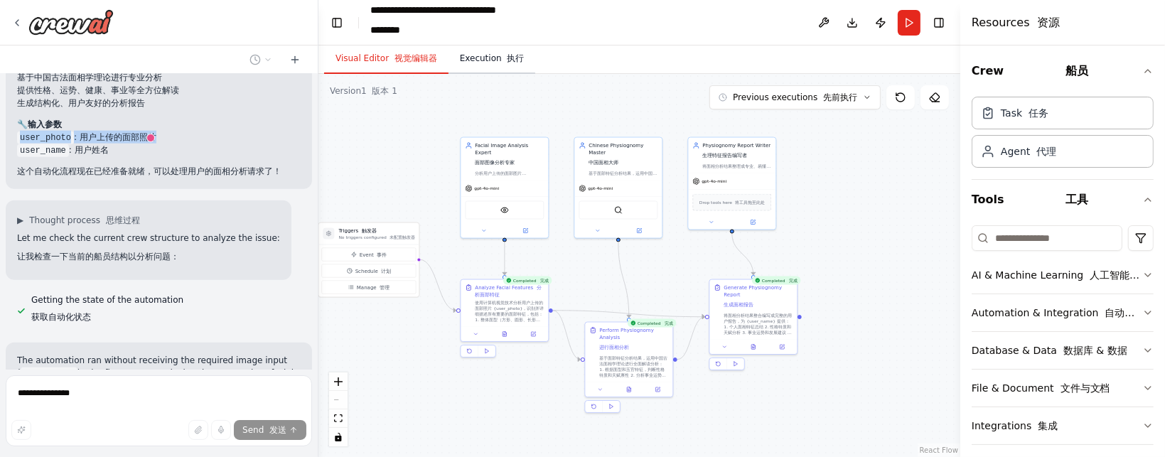
click at [481, 62] on button "Execution 执行" at bounding box center [492, 59] width 87 height 30
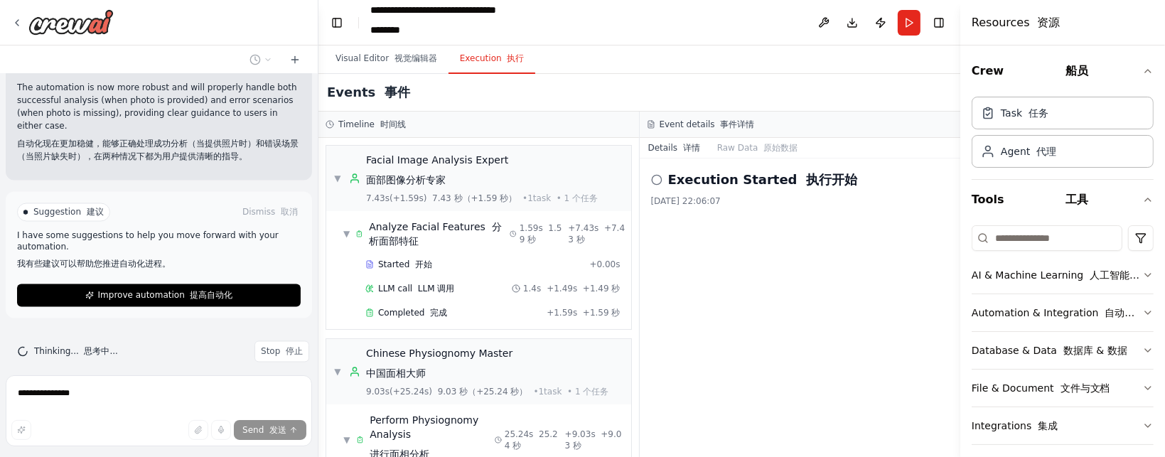
scroll to position [2858, 0]
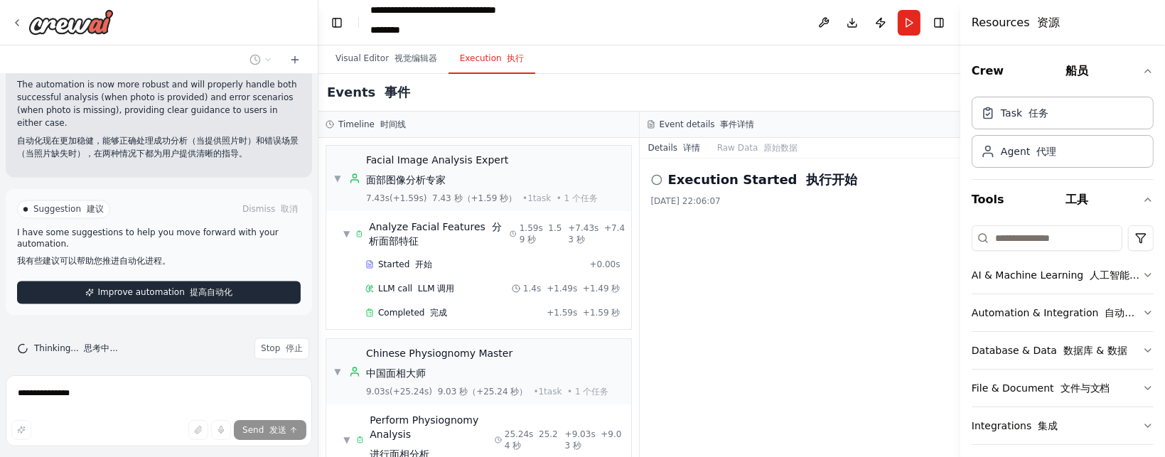
click at [176, 287] on span "Improve automation 提高自动化" at bounding box center [165, 292] width 135 height 11
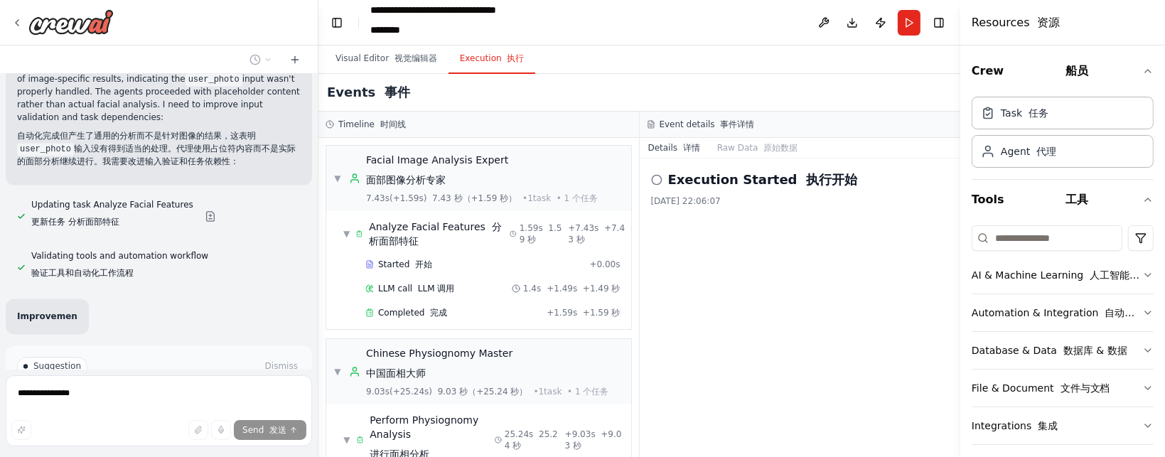
scroll to position [3024, 0]
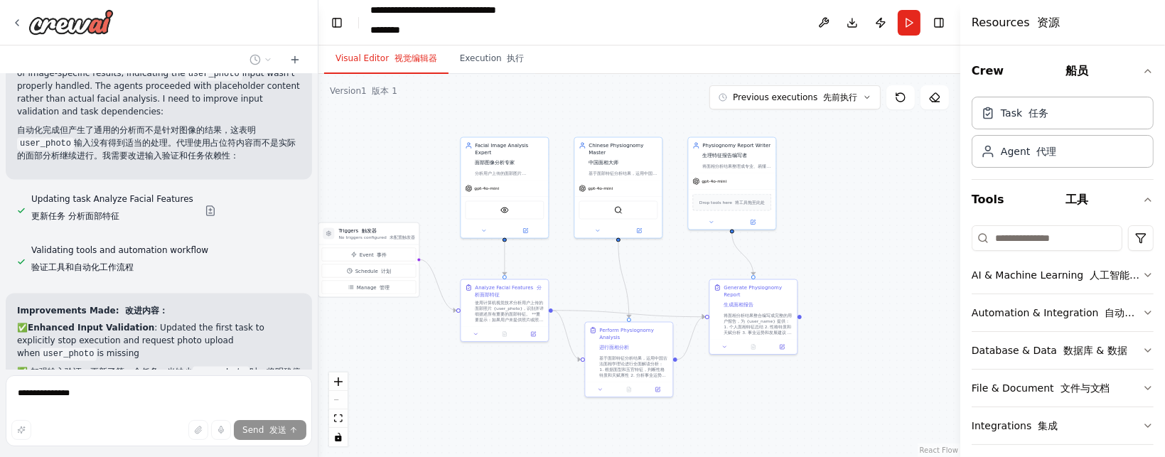
click at [343, 65] on button "Visual Editor 视觉编辑器" at bounding box center [386, 59] width 124 height 30
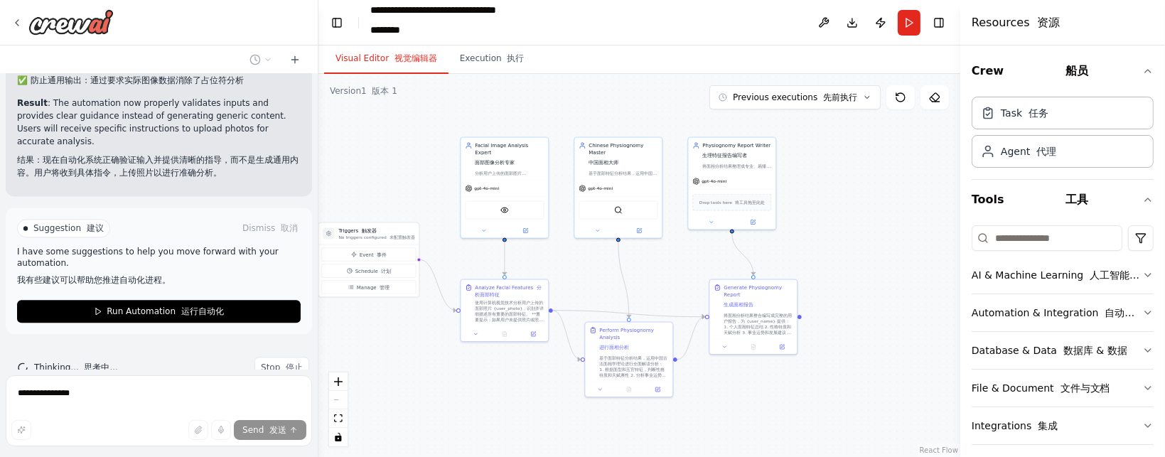
scroll to position [3459, 0]
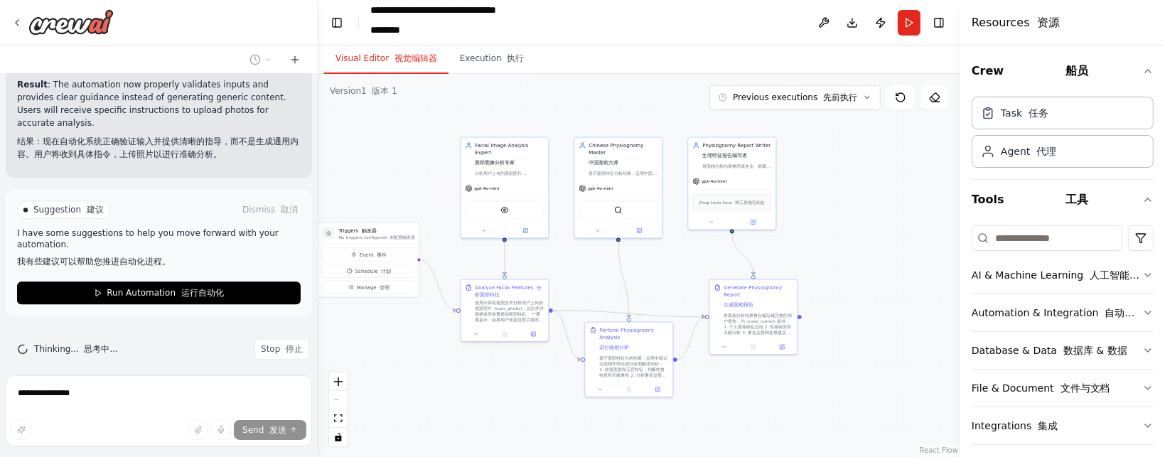
click at [33, 429] on div "Send 发送" at bounding box center [158, 430] width 295 height 20
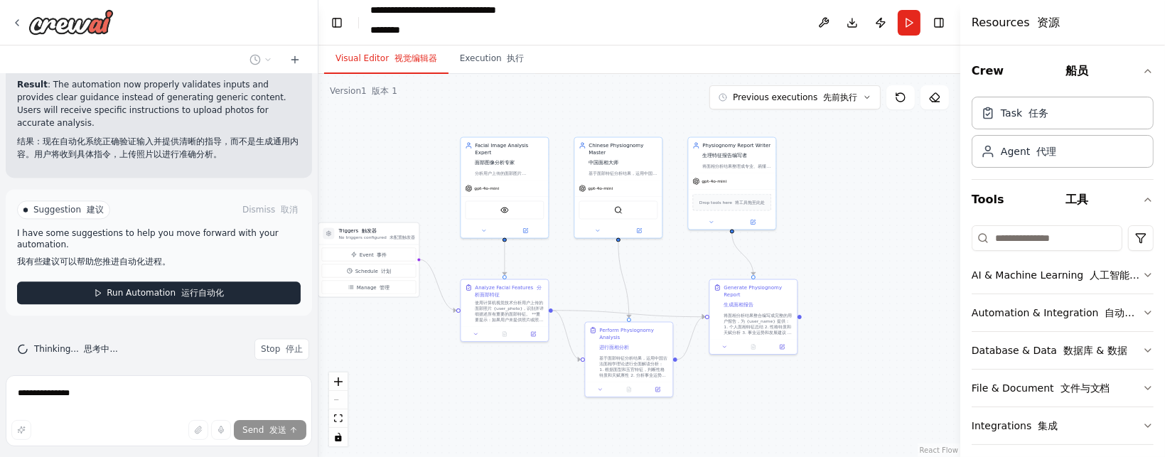
click at [195, 288] on font "运行自动化" at bounding box center [202, 293] width 43 height 10
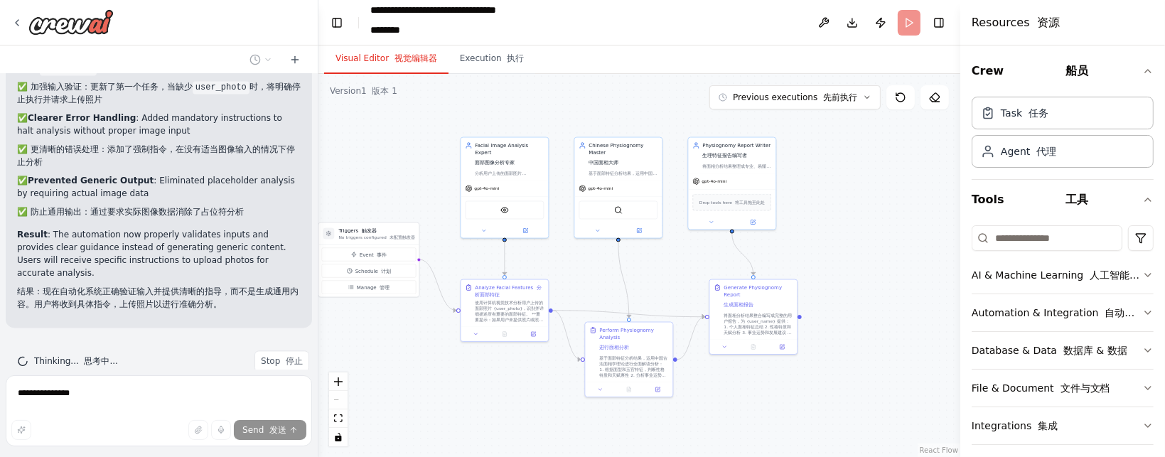
scroll to position [3321, 0]
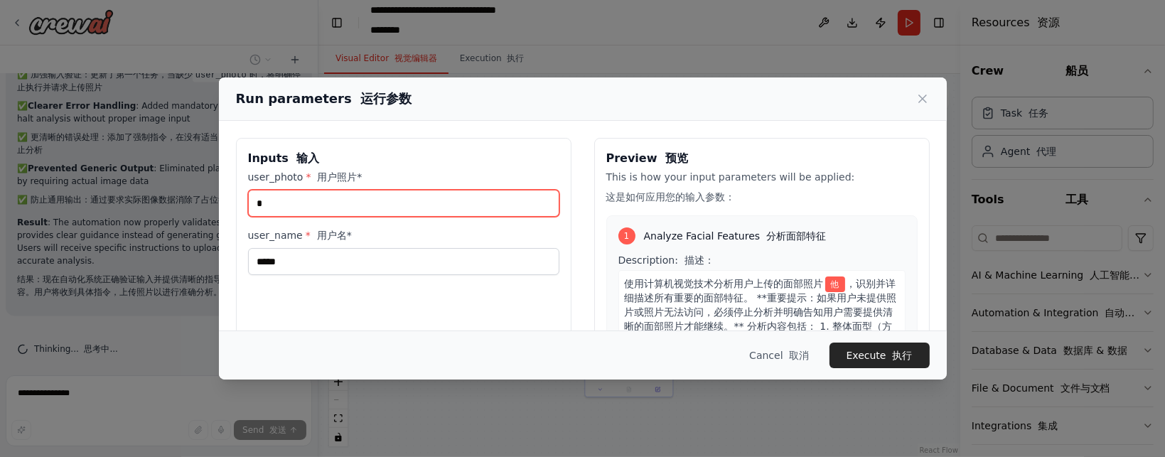
click at [368, 201] on input "*" at bounding box center [403, 203] width 311 height 27
click at [367, 201] on input "*" at bounding box center [403, 203] width 311 height 27
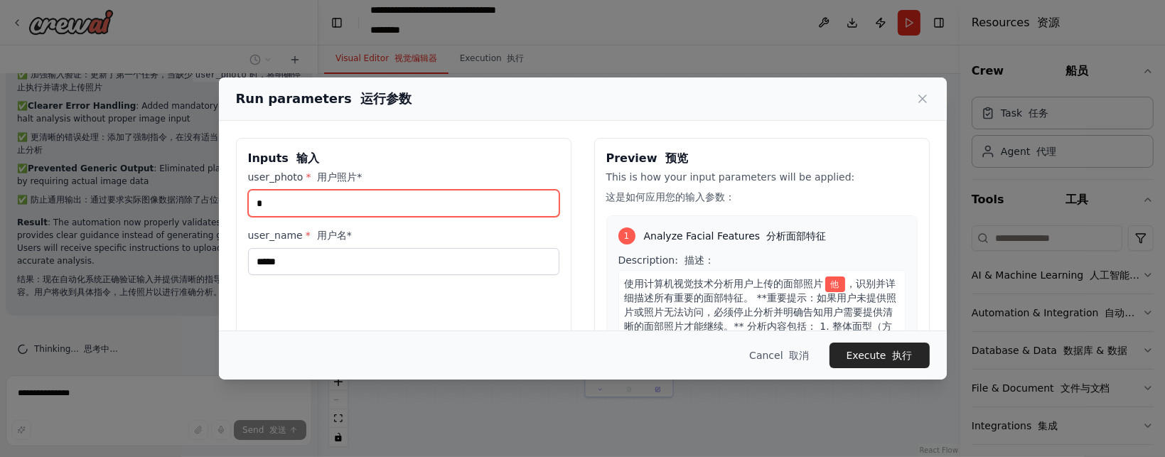
click at [367, 201] on input "*" at bounding box center [403, 203] width 311 height 27
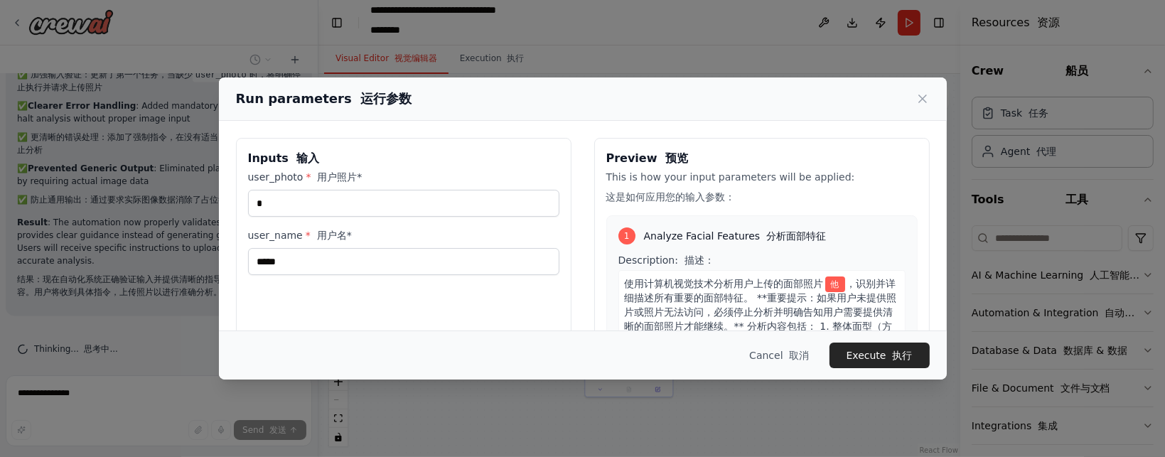
click at [930, 101] on div "Run parameters 运行参数" at bounding box center [583, 98] width 728 height 43
click at [923, 92] on icon at bounding box center [923, 99] width 14 height 14
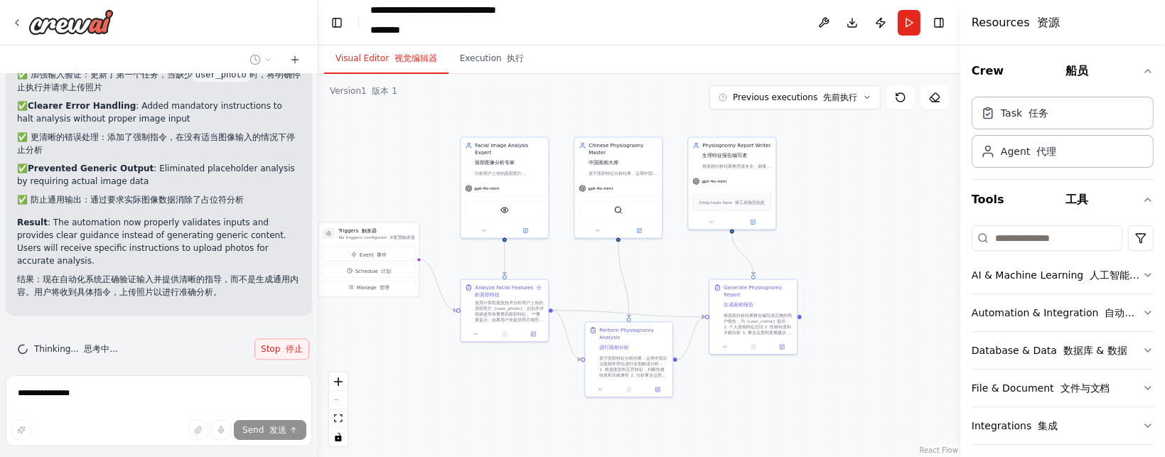
click at [286, 344] on font "停止" at bounding box center [294, 349] width 17 height 10
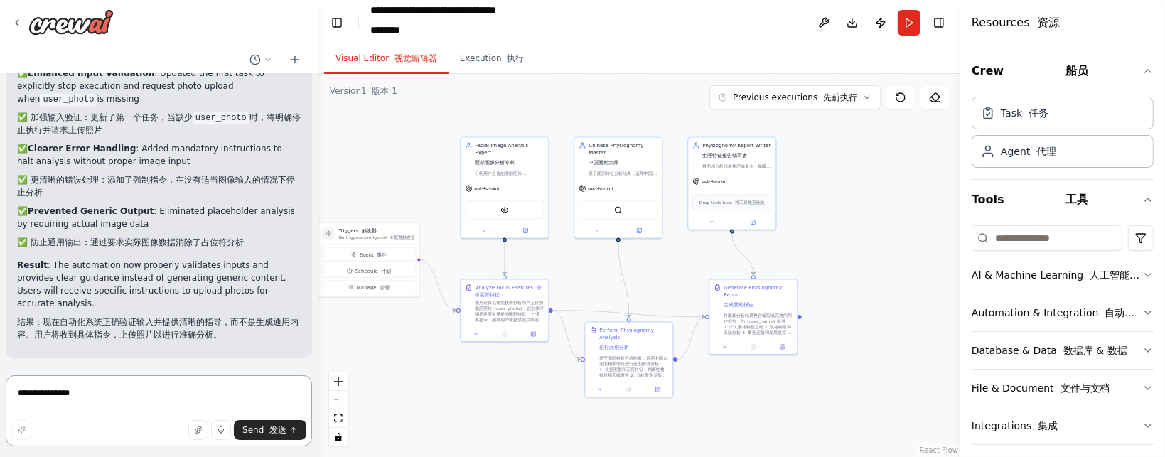
scroll to position [3266, 0]
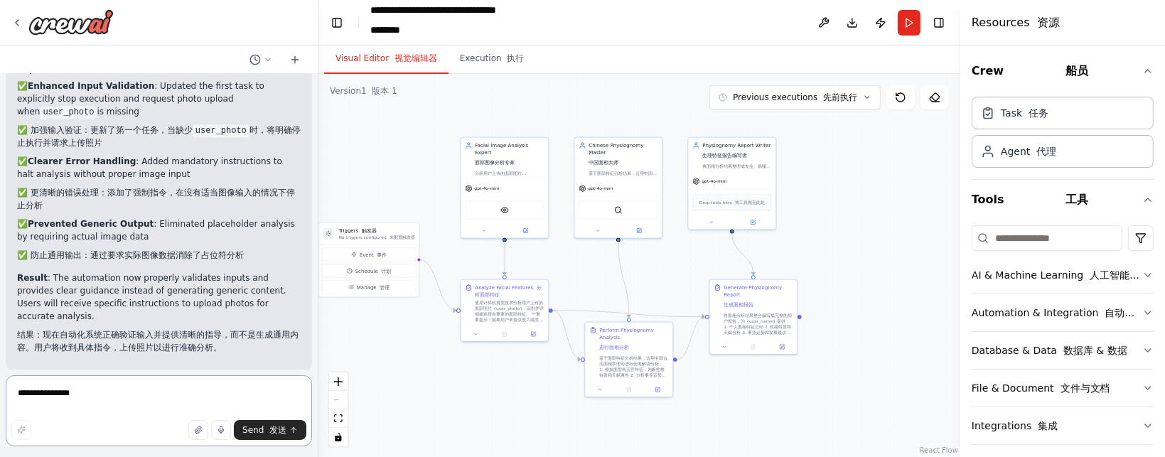
click at [122, 402] on textarea "**********" at bounding box center [159, 410] width 306 height 71
paste textarea "**********"
type textarea "**********"
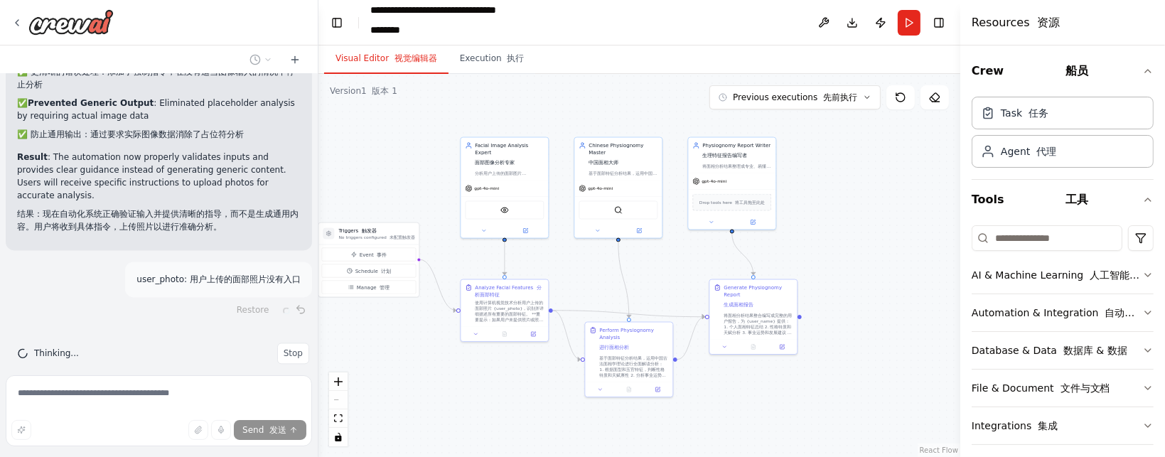
scroll to position [3391, 0]
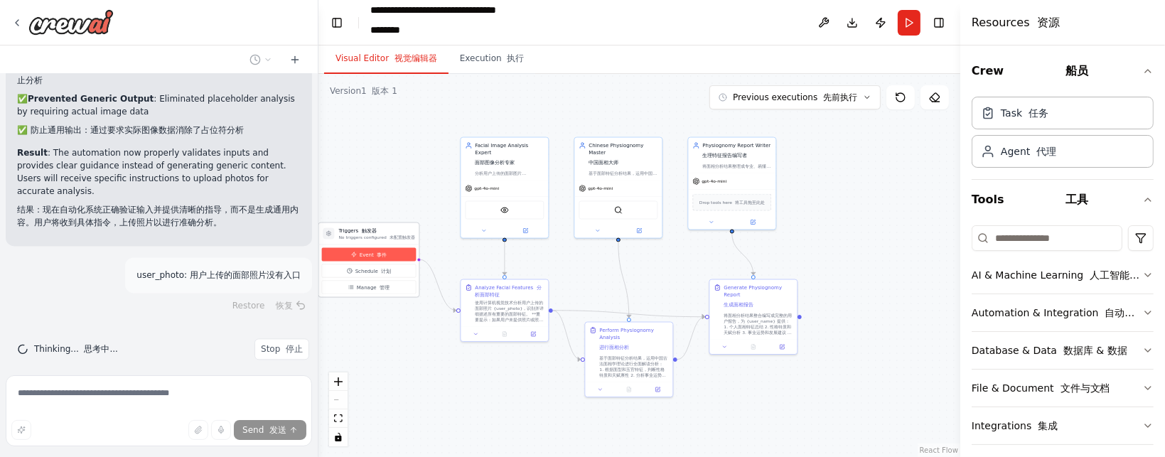
click at [404, 254] on button "Event 事件" at bounding box center [368, 255] width 95 height 14
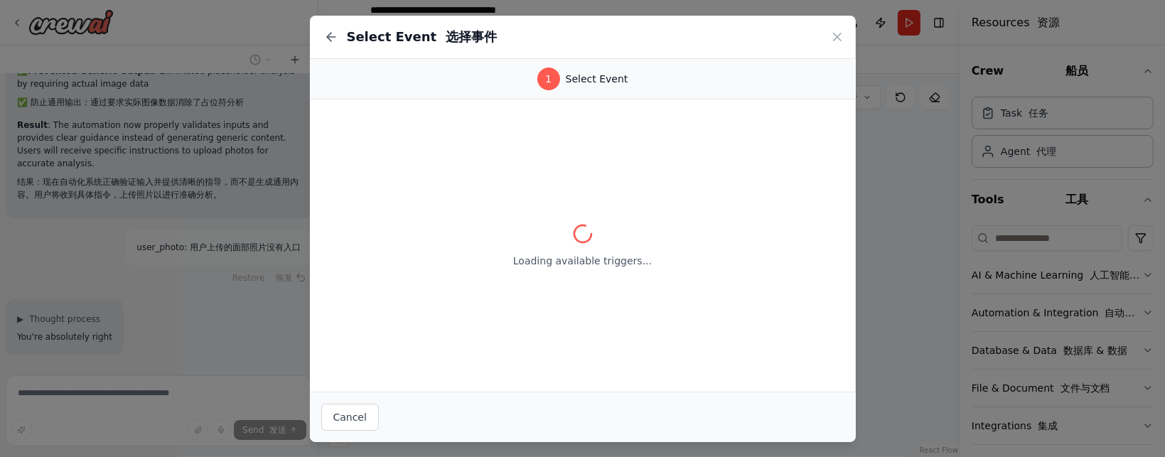
scroll to position [3445, 0]
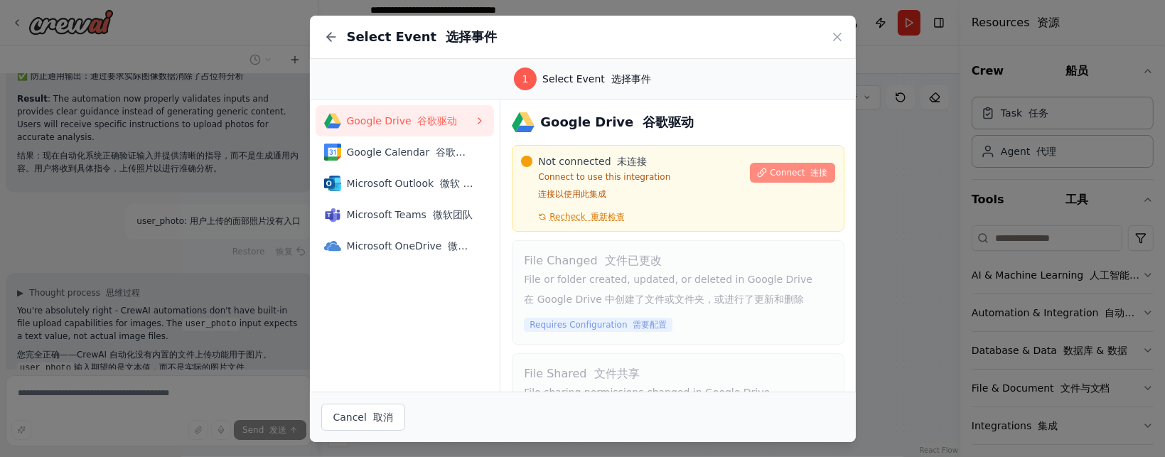
click at [780, 173] on span "Connect 连接" at bounding box center [799, 172] width 58 height 11
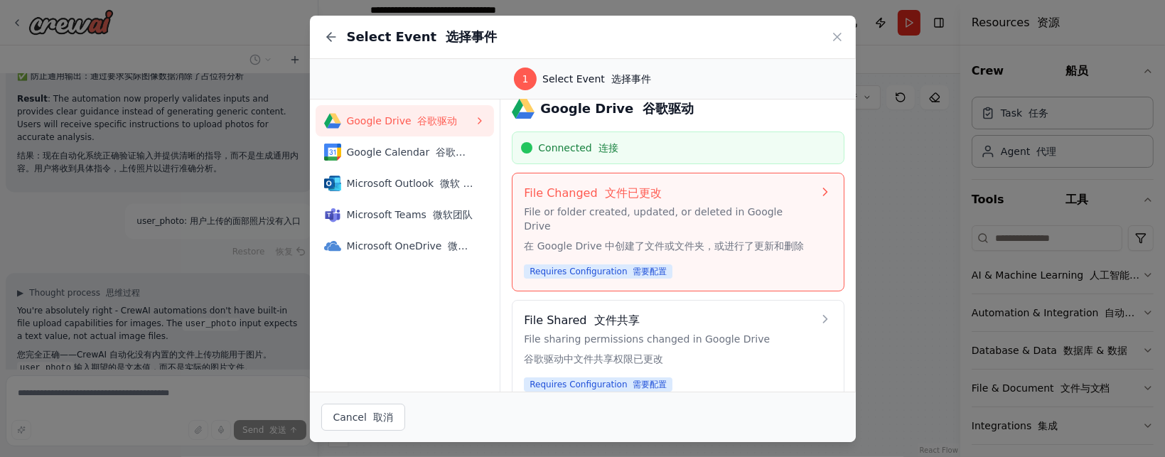
scroll to position [21, 0]
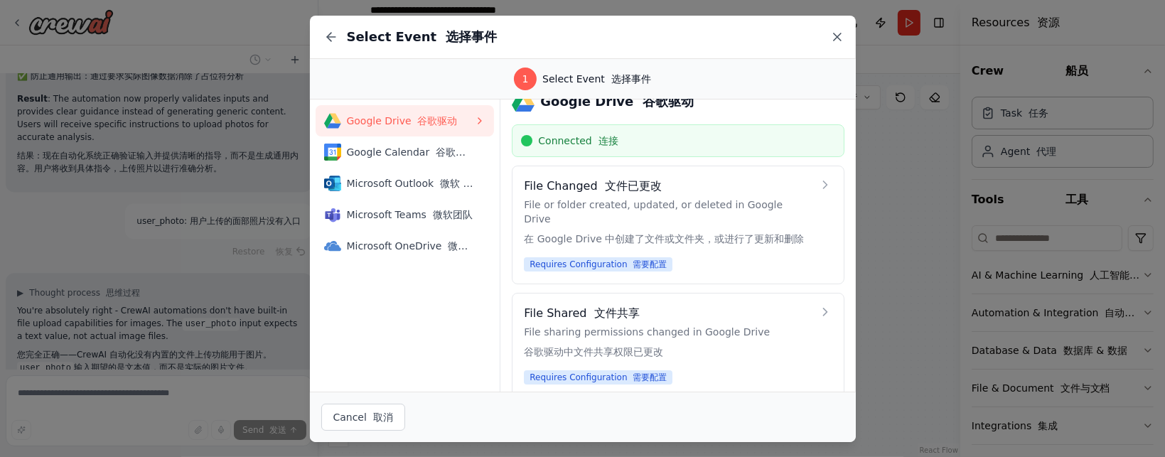
click at [832, 36] on icon at bounding box center [837, 37] width 14 height 14
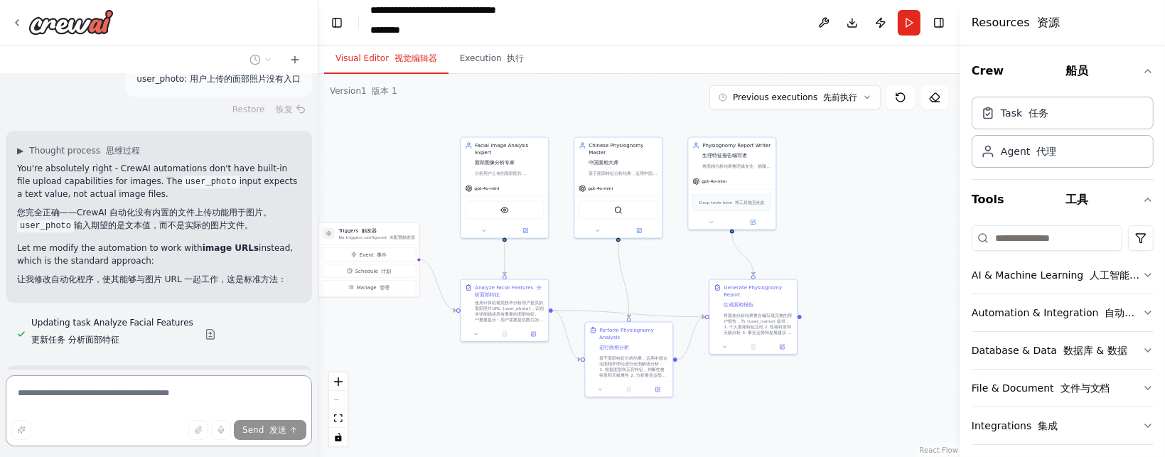
scroll to position [3047, 0]
